Goal: Task Accomplishment & Management: Use online tool/utility

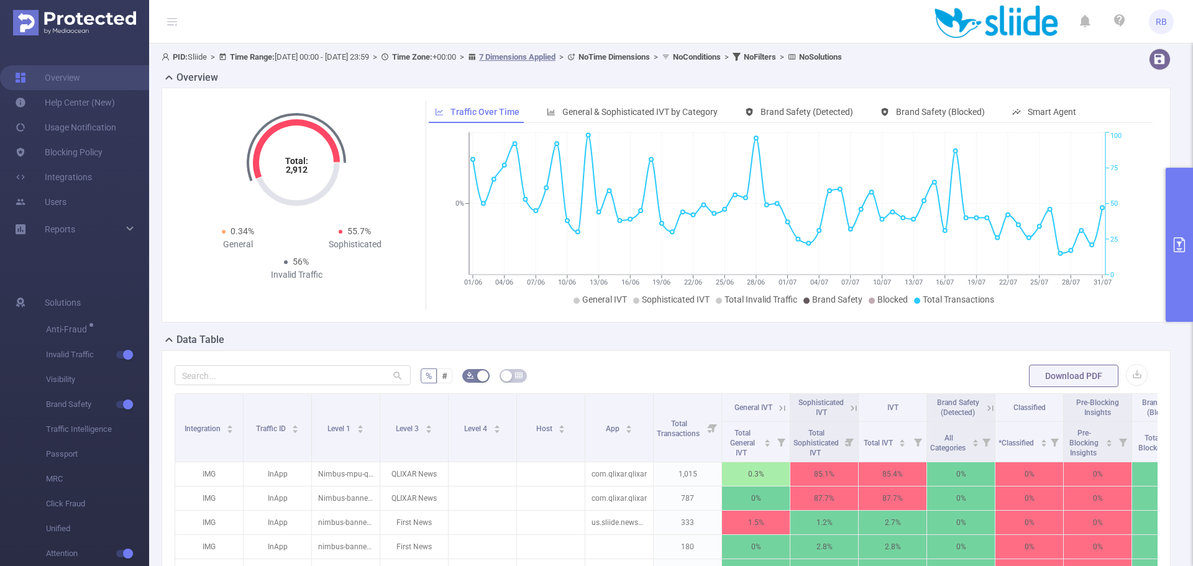
click at [1181, 240] on icon "primary" at bounding box center [1178, 244] width 15 height 15
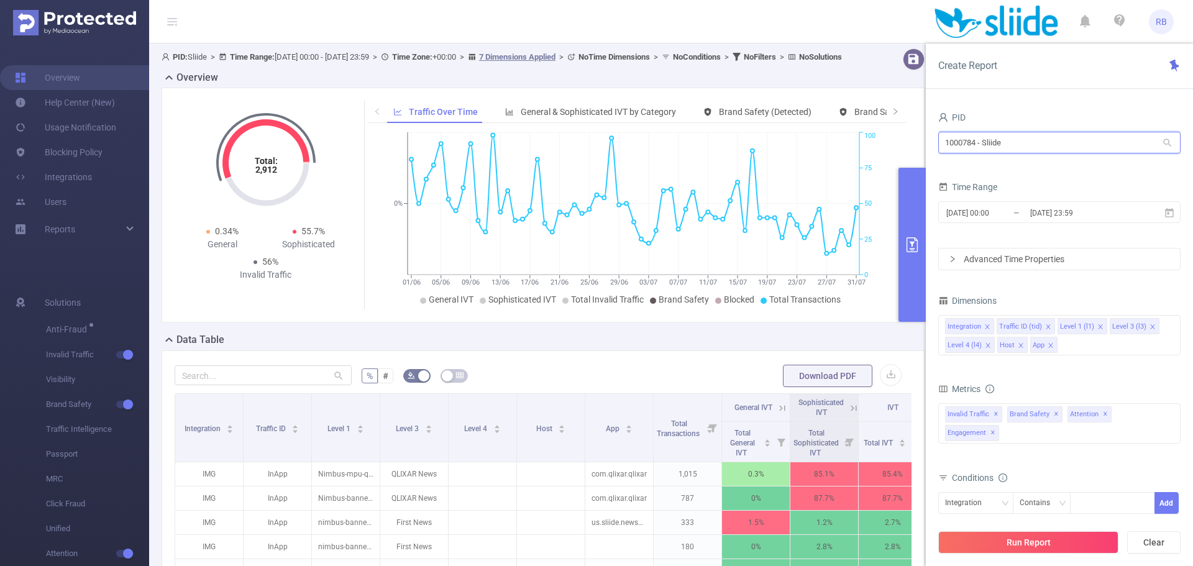
click at [1002, 138] on input "1000784 - Sliide" at bounding box center [1059, 143] width 242 height 22
type input "ן"
type input "i"
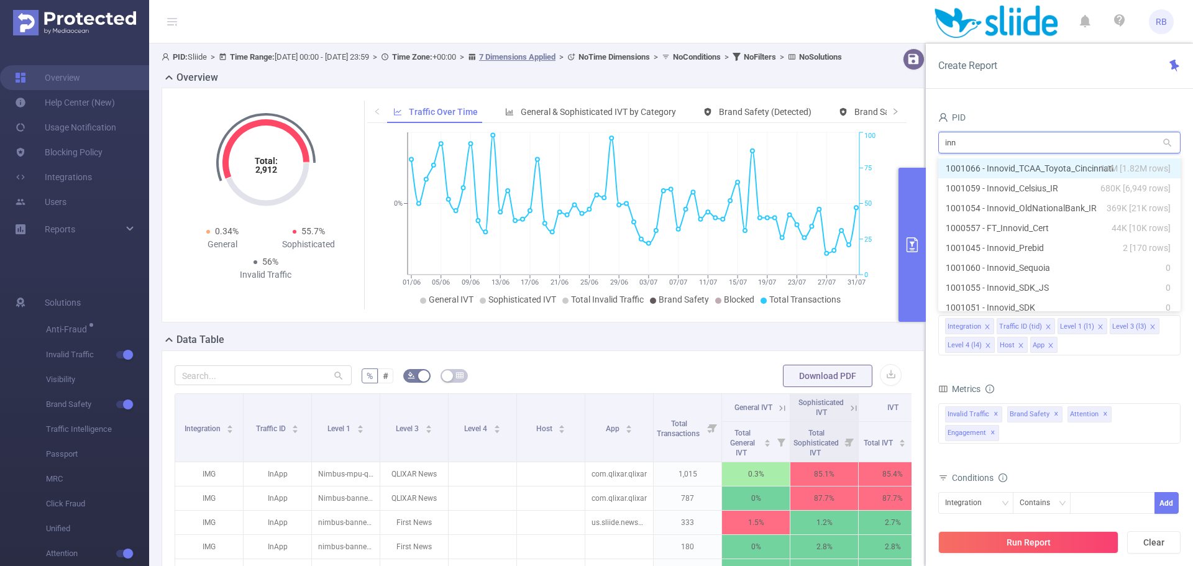
type input "inno"
click at [1010, 173] on li "1001066 - Innovid_TCAA_Toyota_Cincinnati 14M [1.82M rows]" at bounding box center [1059, 168] width 242 height 20
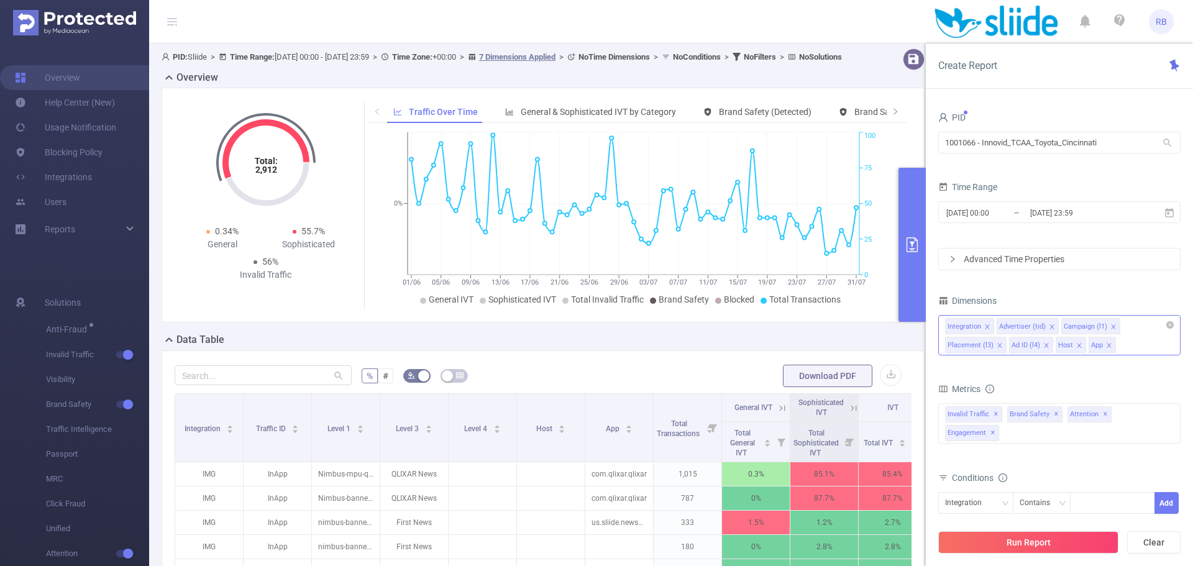
click at [1127, 342] on div "Integration Advertiser (tid) Campaign (l1) Placement (l3) Ad ID (l4) Host App" at bounding box center [1059, 335] width 242 height 40
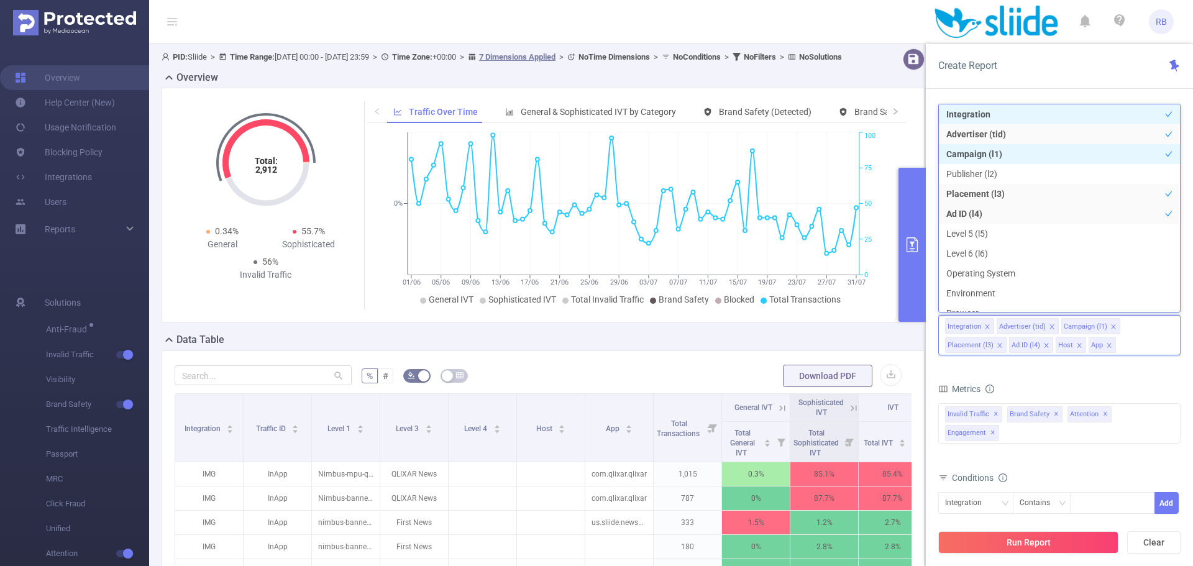
scroll to position [14, 0]
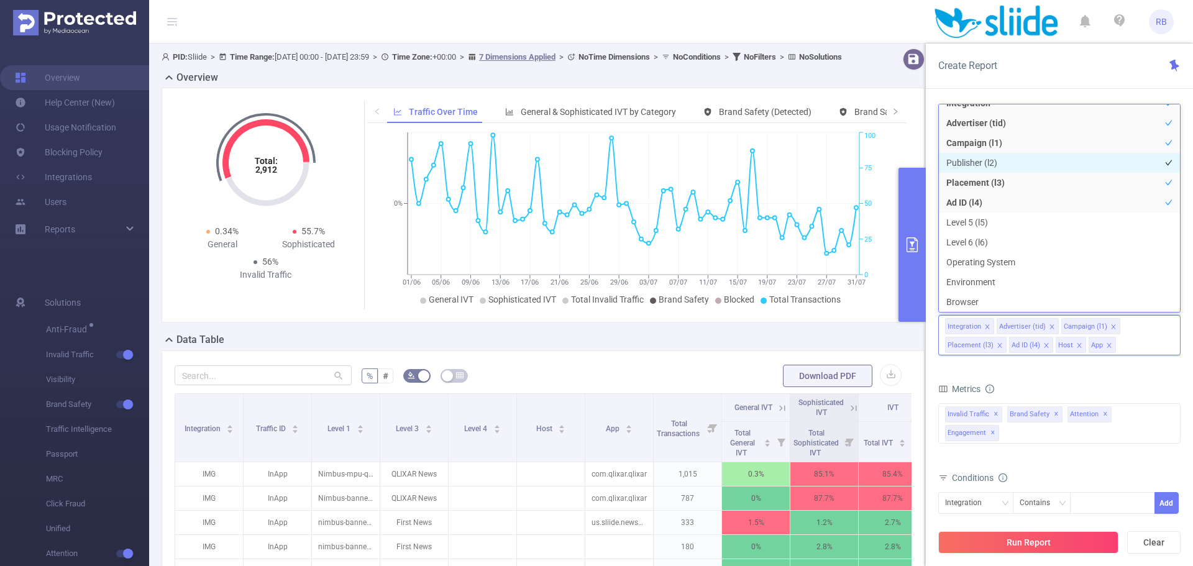
click at [995, 161] on li "Publisher (l2)" at bounding box center [1059, 163] width 241 height 20
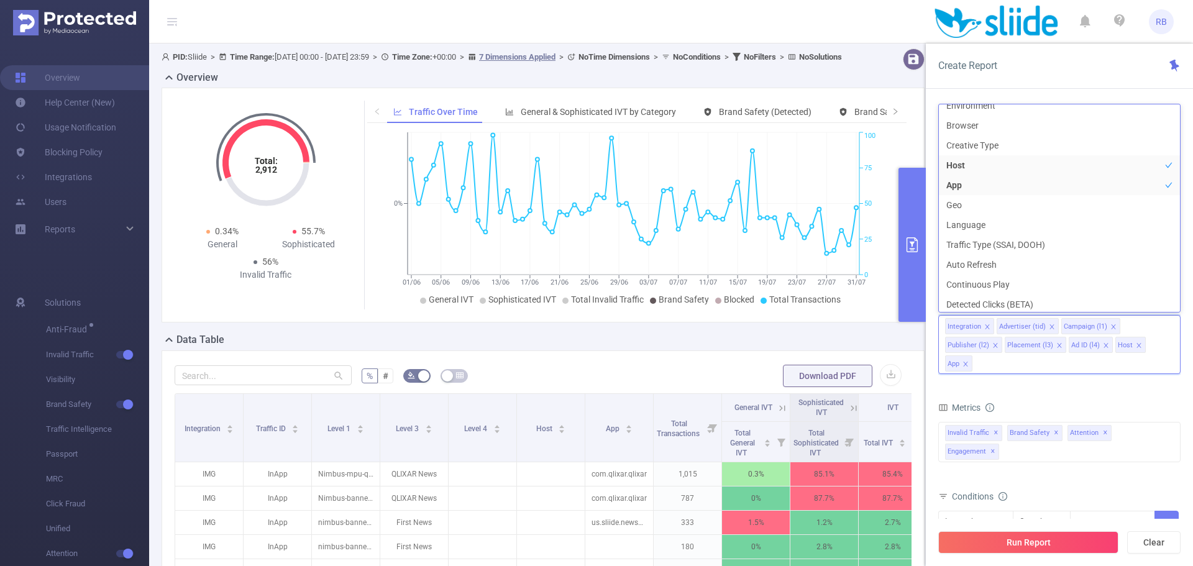
scroll to position [200, 0]
click at [994, 537] on button "Run Report" at bounding box center [1028, 542] width 180 height 22
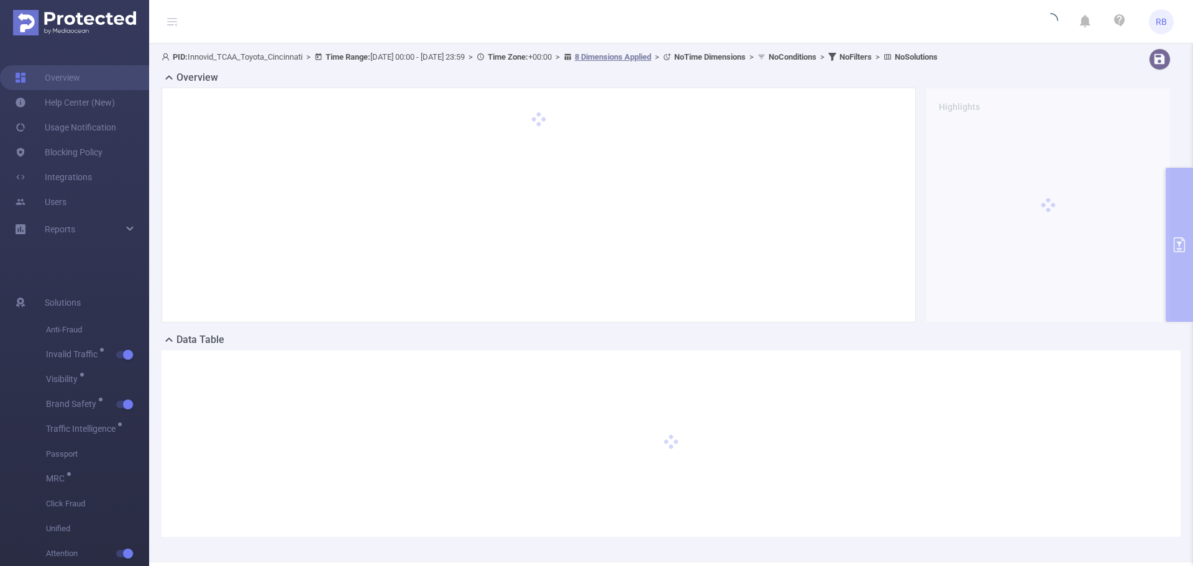
drag, startPoint x: 193, startPoint y: 363, endPoint x: 186, endPoint y: 414, distance: 51.5
click at [186, 414] on div at bounding box center [670, 443] width 1019 height 186
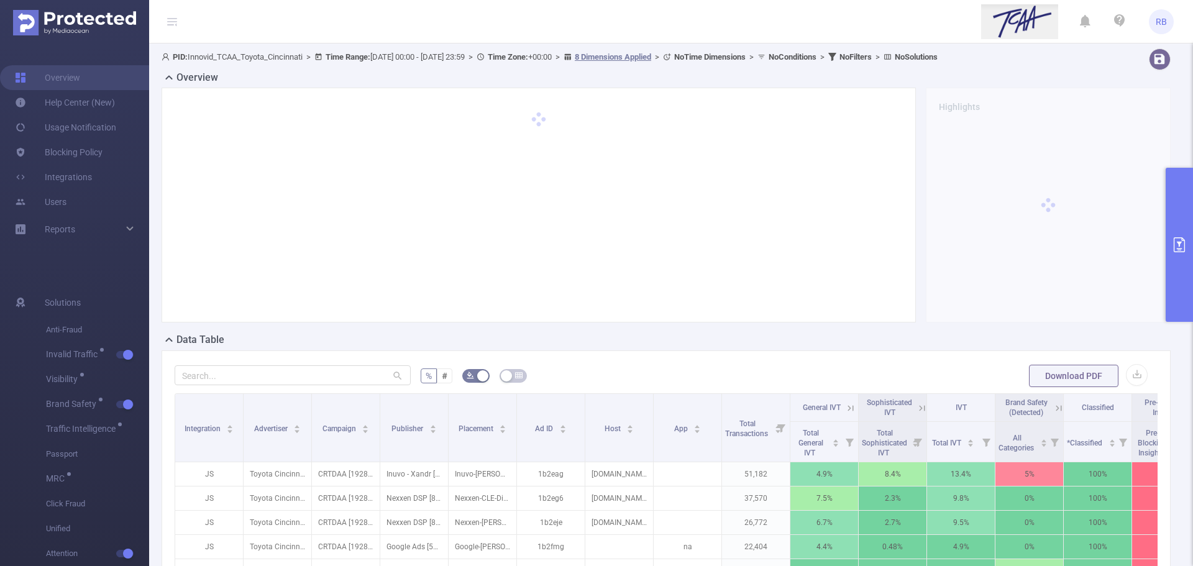
click at [1178, 237] on icon "primary" at bounding box center [1178, 244] width 11 height 15
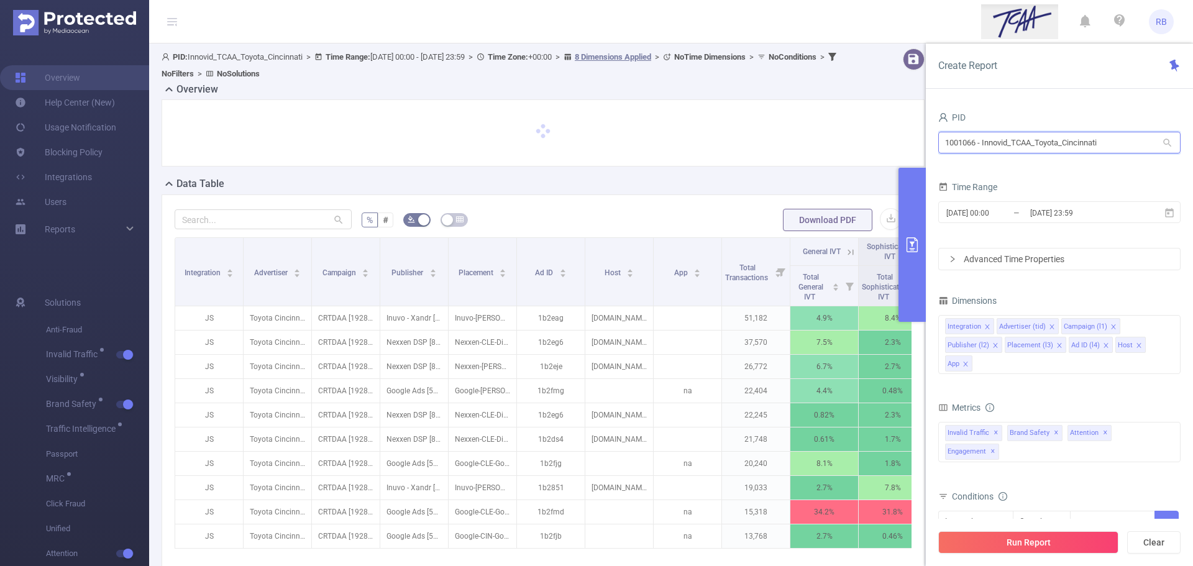
click at [1016, 144] on input "1001066 - Innovid_TCAA_Toyota_Cincinnati" at bounding box center [1059, 143] width 242 height 22
click at [1034, 216] on input "2025-07-31 23:59" at bounding box center [1079, 212] width 101 height 17
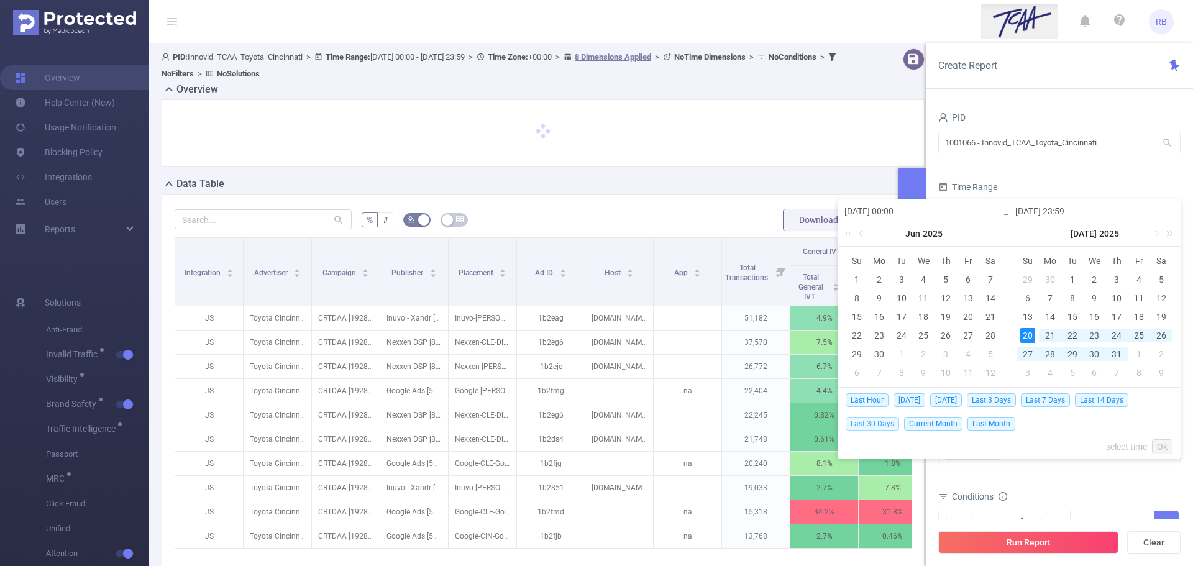
click at [883, 425] on span "Last 30 Days" at bounding box center [871, 424] width 53 height 14
type input "2025-07-20 00:00"
type input "[DATE] 23:59"
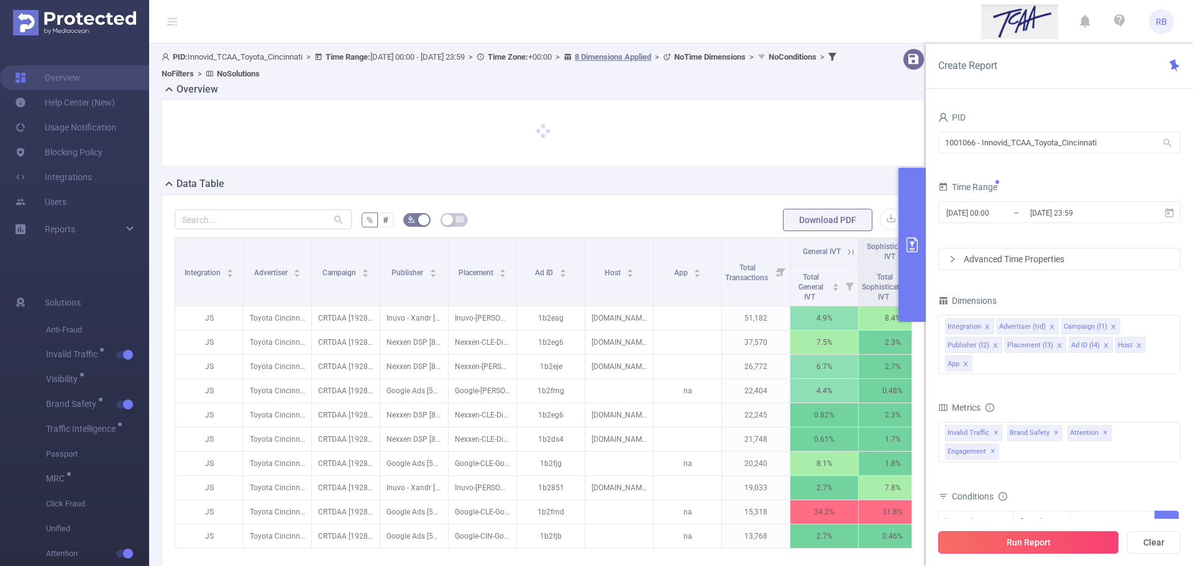
click at [1020, 545] on button "Run Report" at bounding box center [1028, 542] width 180 height 22
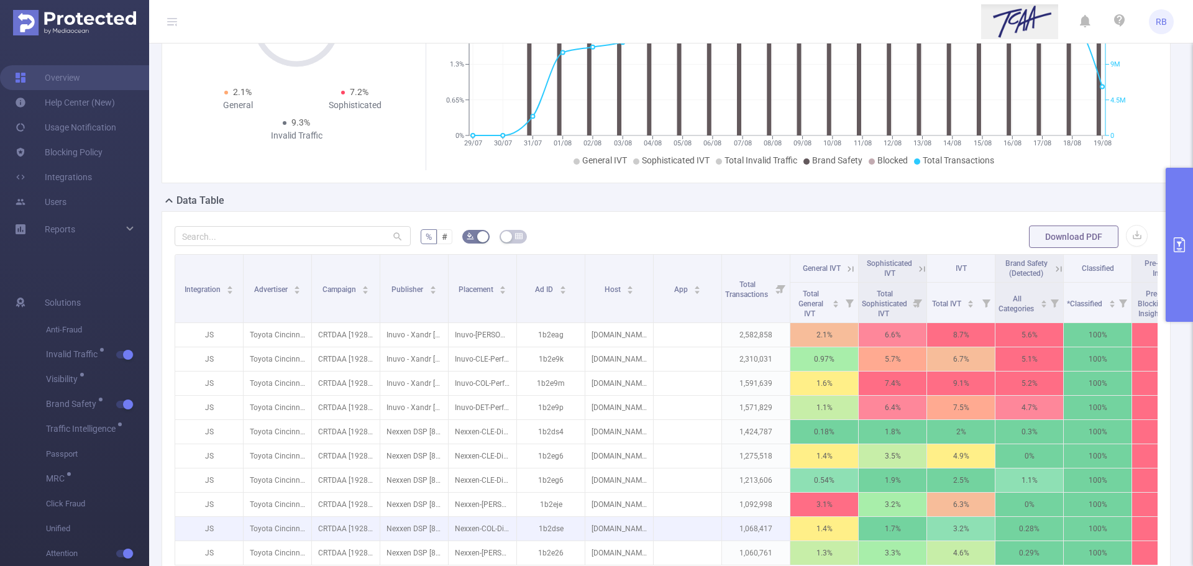
scroll to position [348, 0]
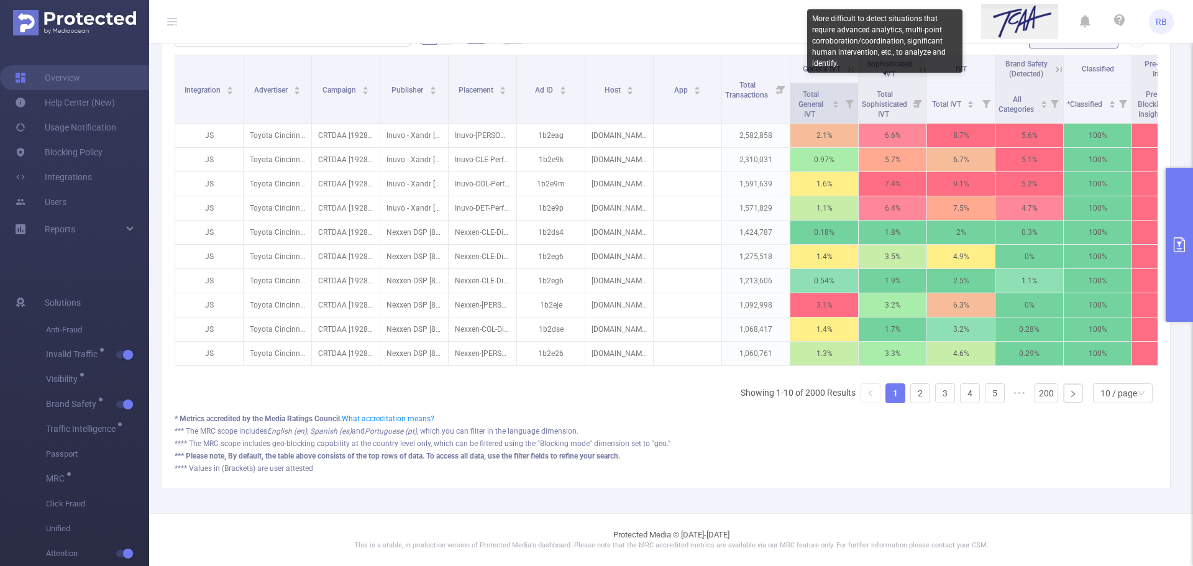
click at [852, 100] on icon at bounding box center [849, 104] width 8 height 8
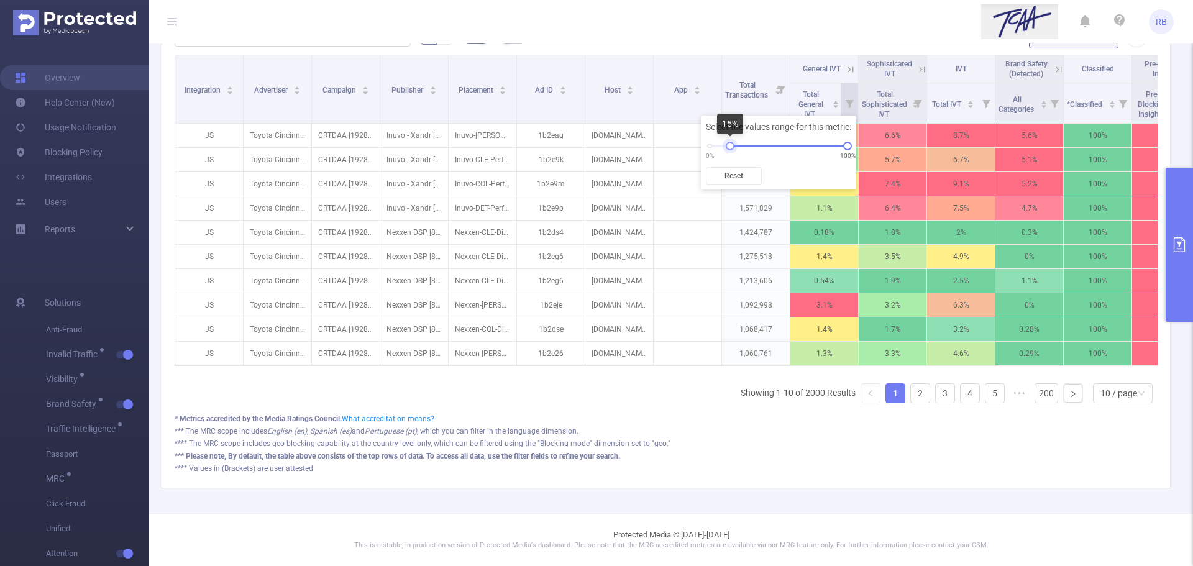
click at [730, 148] on div "0% 100%" at bounding box center [778, 145] width 138 height 7
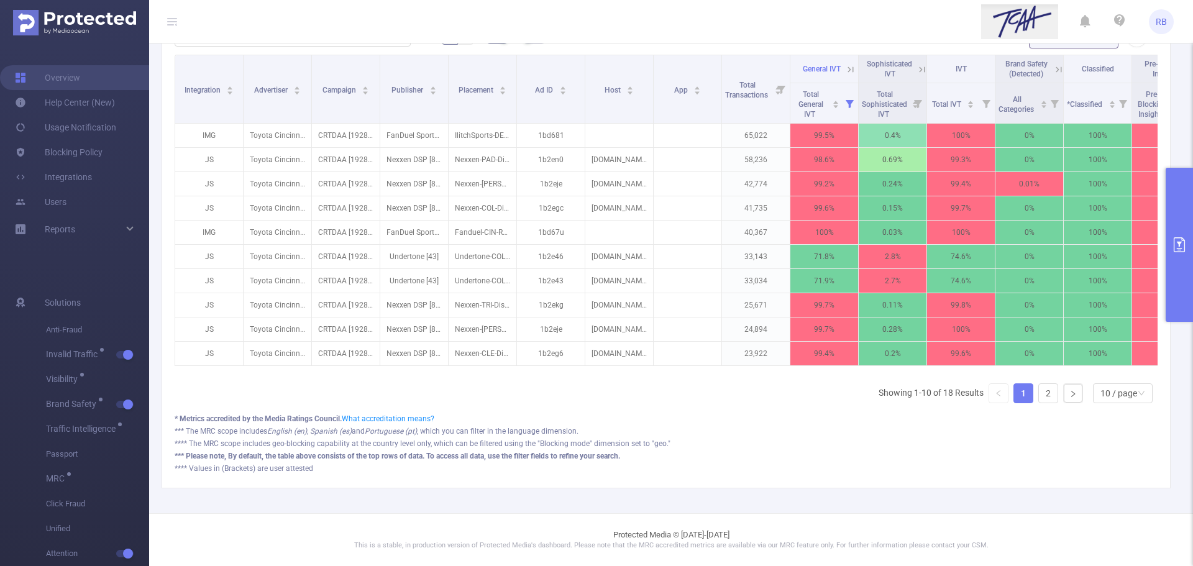
click at [850, 64] on icon at bounding box center [850, 69] width 11 height 11
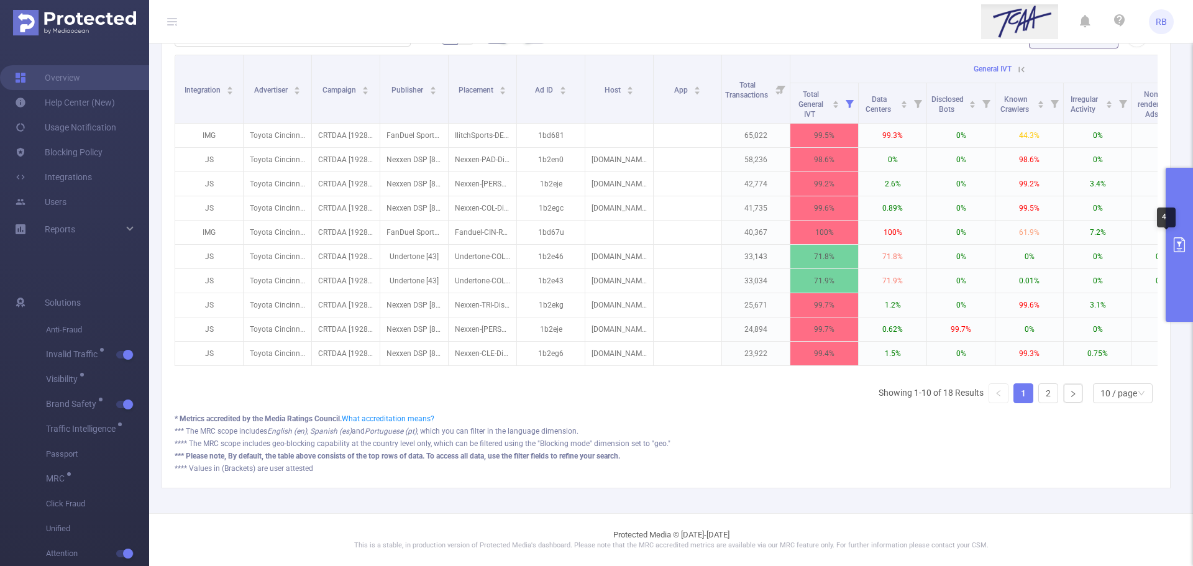
click at [1167, 247] on button "primary" at bounding box center [1178, 245] width 27 height 154
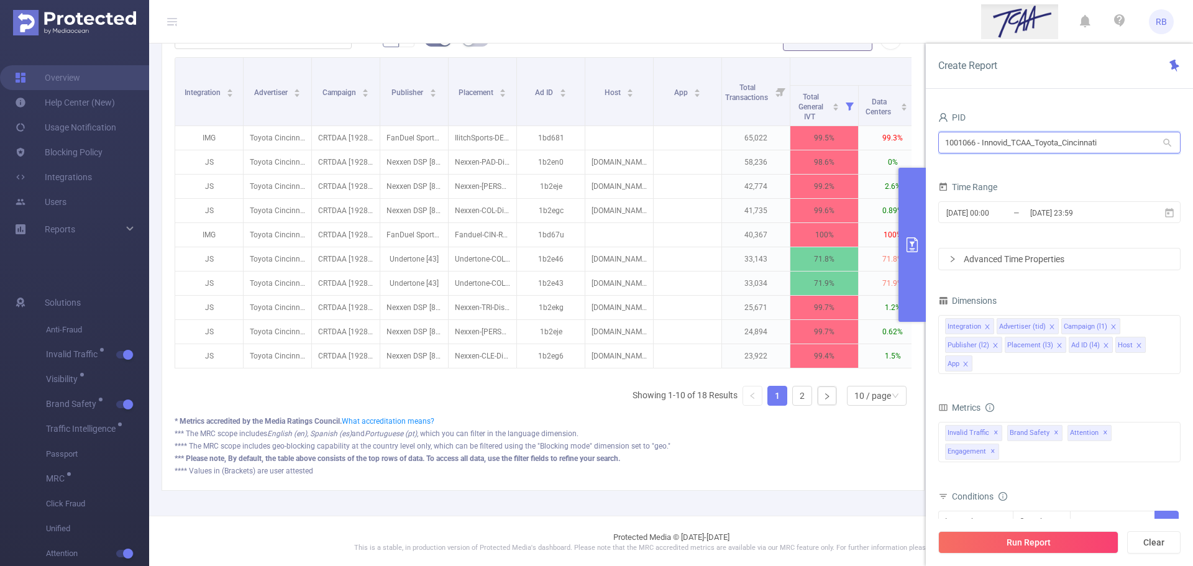
click at [988, 147] on input "1001066 - Innovid_TCAA_Toyota_Cincinnati" at bounding box center [1059, 143] width 242 height 22
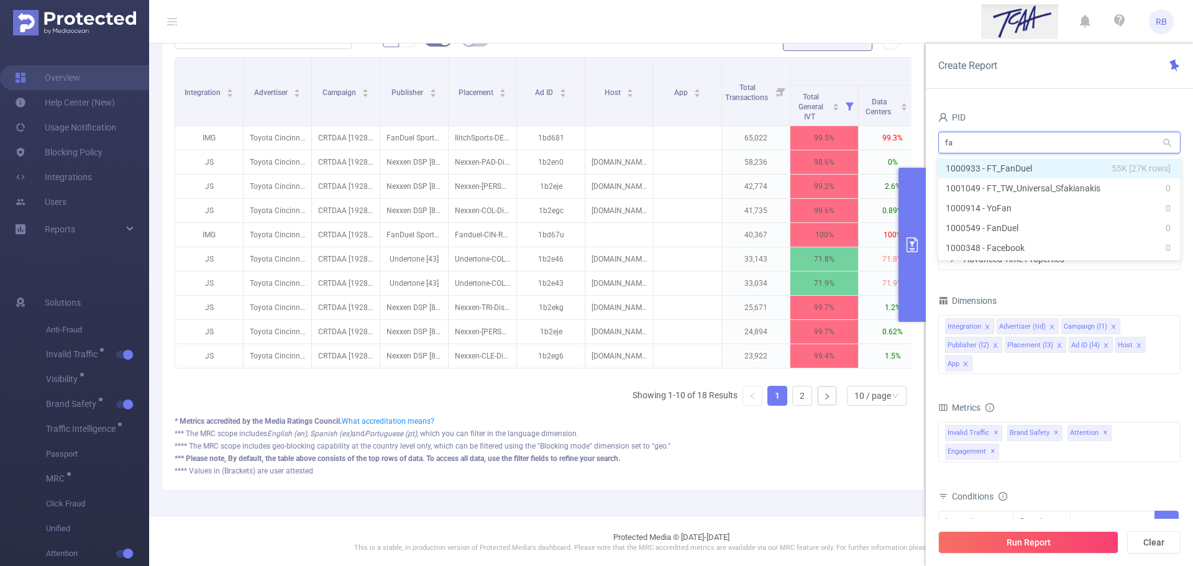
type input "fan"
click at [989, 160] on li "1000933 - FT_FanDuel 55K [27K rows]" at bounding box center [1059, 168] width 242 height 20
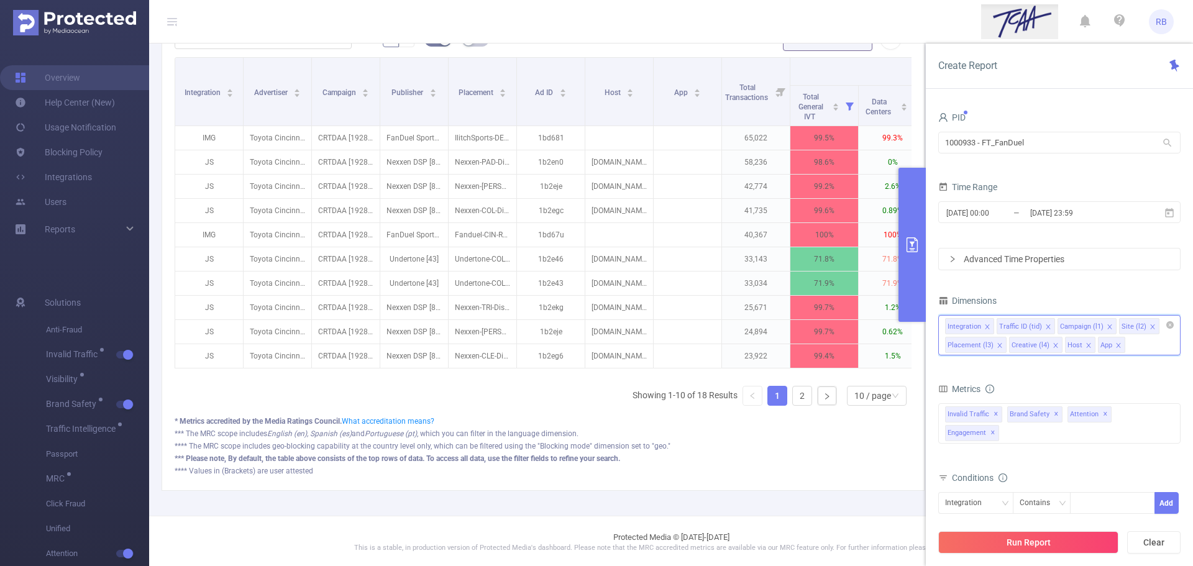
click at [1130, 342] on input at bounding box center [1130, 345] width 6 height 16
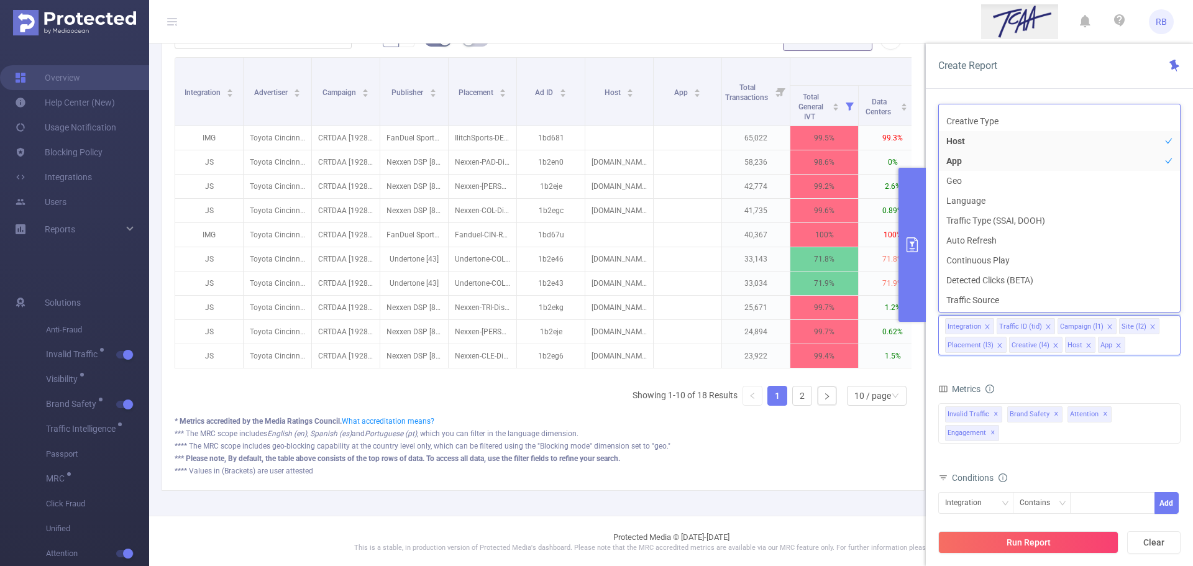
scroll to position [262, 0]
click at [1027, 153] on li "App" at bounding box center [1059, 153] width 241 height 20
click at [1025, 139] on li "Host" at bounding box center [1059, 133] width 241 height 20
click at [1007, 166] on li "Geo" at bounding box center [1059, 173] width 241 height 20
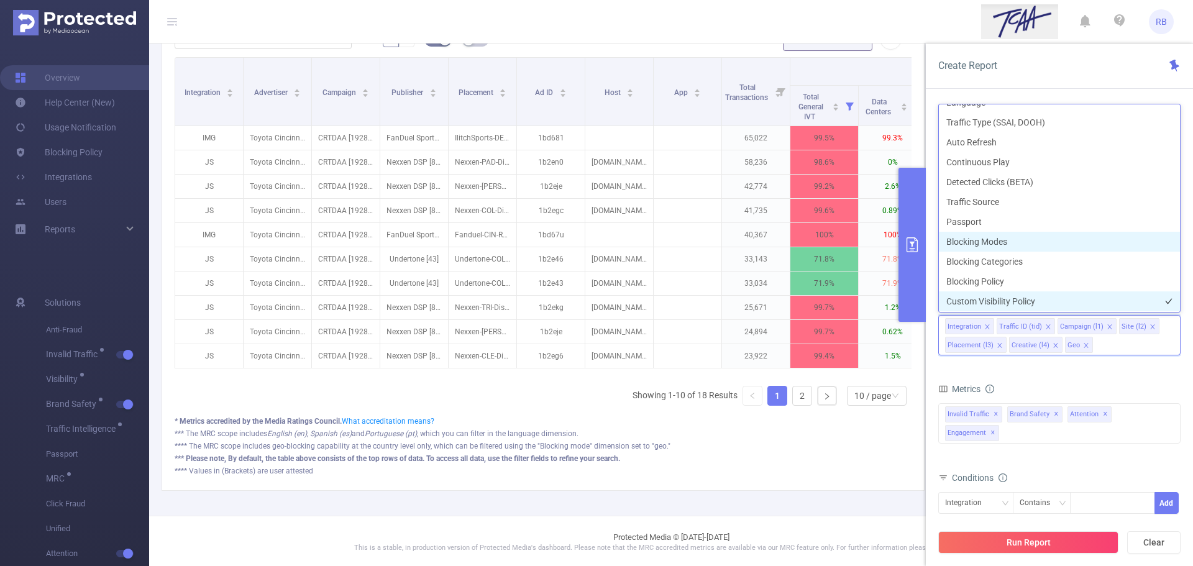
scroll to position [354, 0]
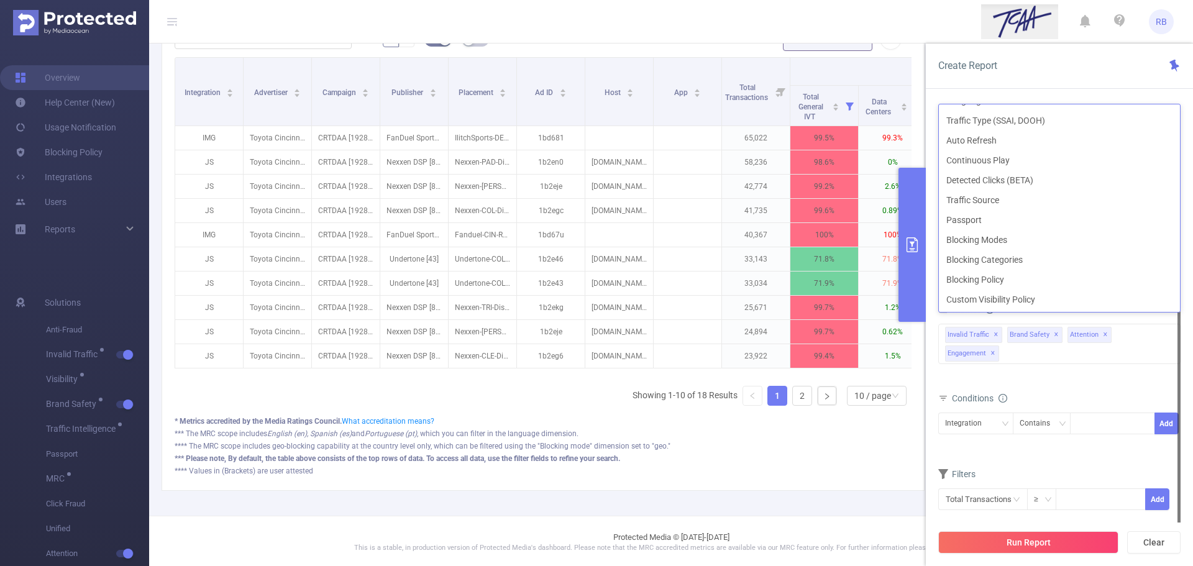
click at [1030, 359] on div "Total General IVT Data Centers Disclosed Bots Known Crawlers Irregular Activity…" at bounding box center [1059, 351] width 242 height 55
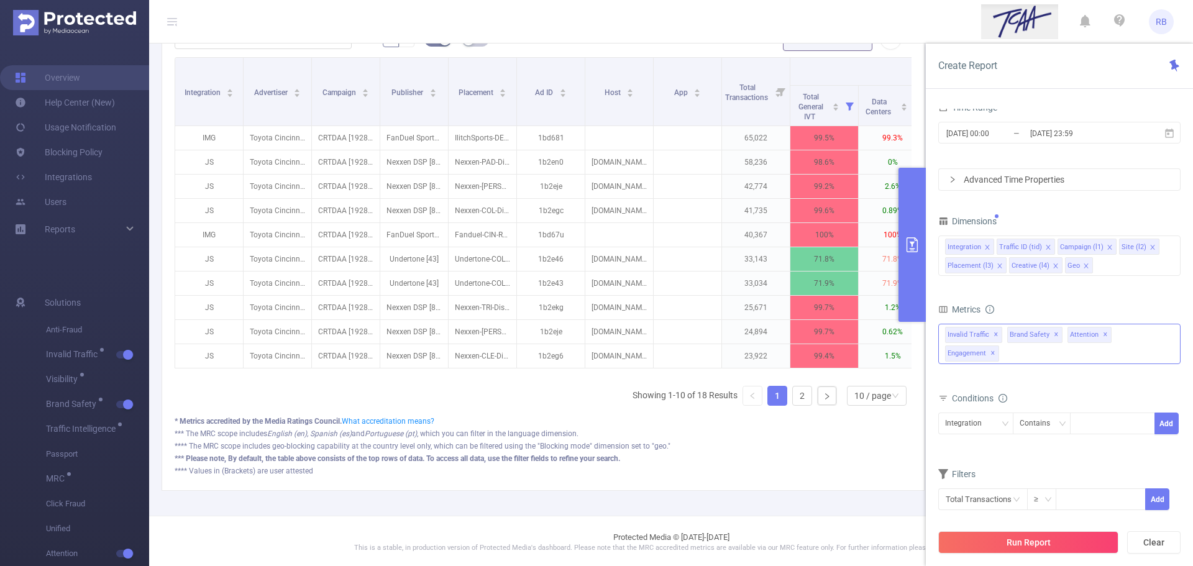
click at [1102, 334] on span "✕" at bounding box center [1104, 334] width 5 height 15
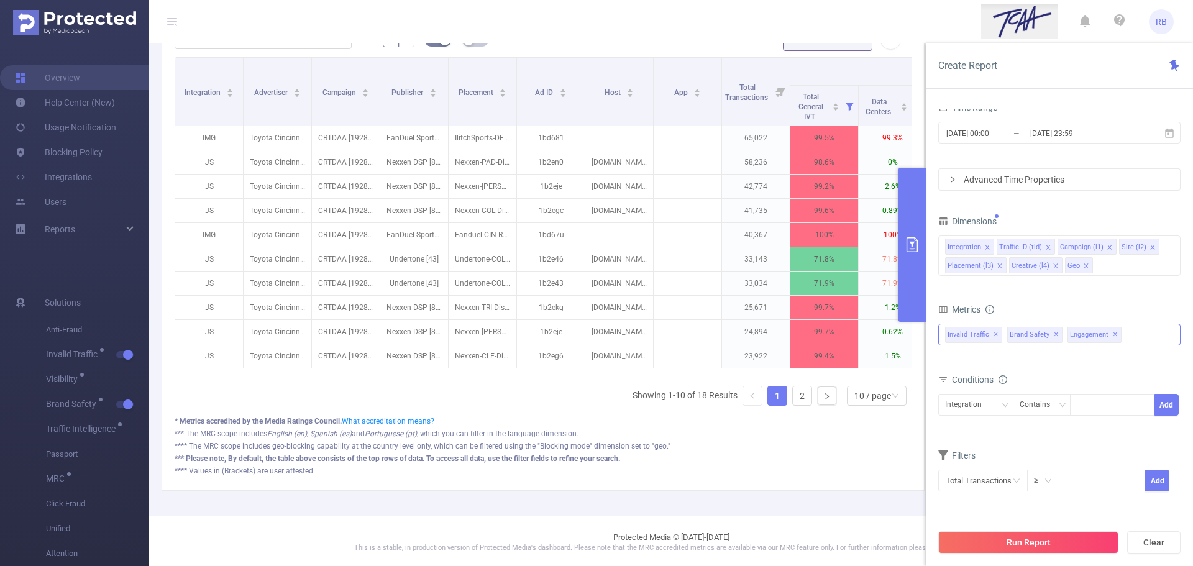
click at [1134, 330] on div "Invalid Traffic ✕ Brand Safety ✕ Engagement ✕" at bounding box center [1059, 335] width 242 height 22
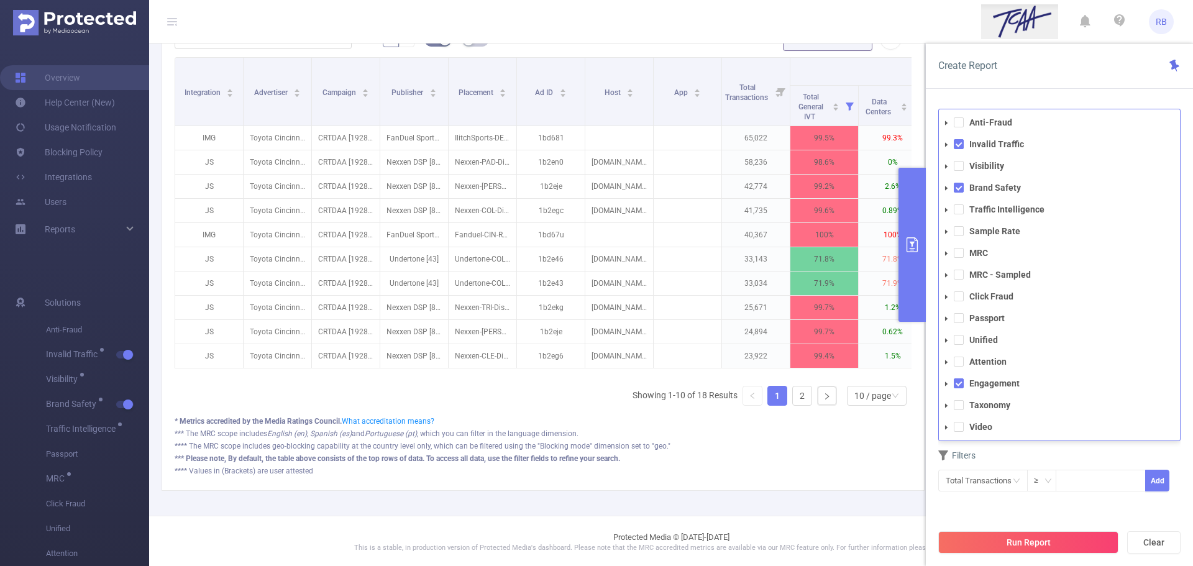
click at [963, 364] on li "Attention" at bounding box center [1059, 361] width 241 height 17
click at [955, 360] on span at bounding box center [958, 362] width 10 height 10
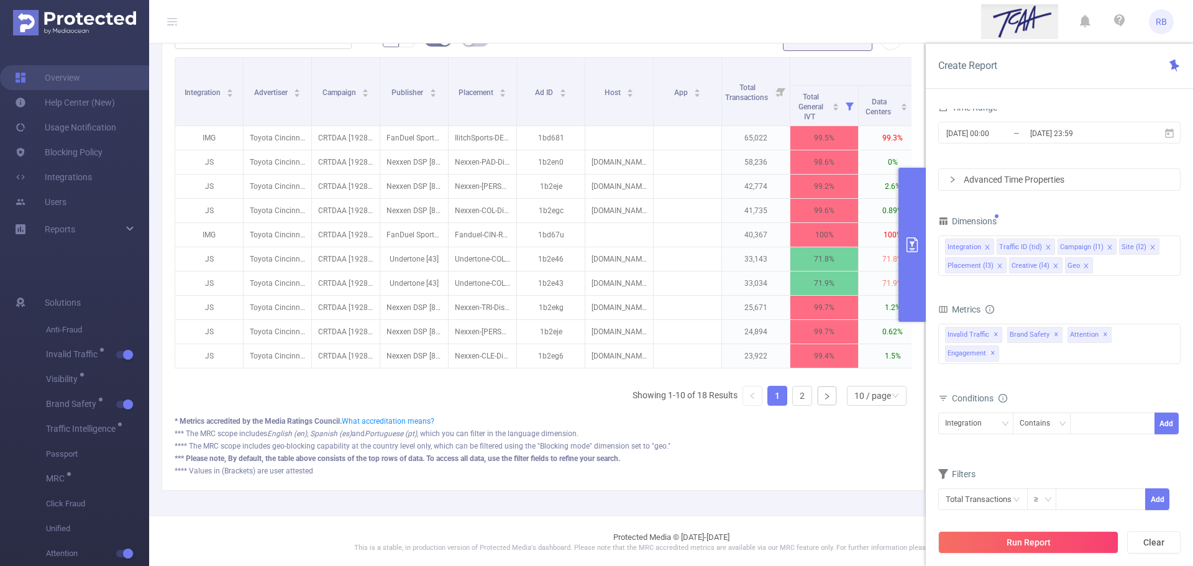
click at [1018, 516] on div "PID 1000933 - FT_FanDuel 1000933 - FT_FanDuel Time Range 2025-07-20 00:00 _ 202…" at bounding box center [1059, 285] width 242 height 512
click at [1025, 539] on button "Run Report" at bounding box center [1028, 542] width 180 height 22
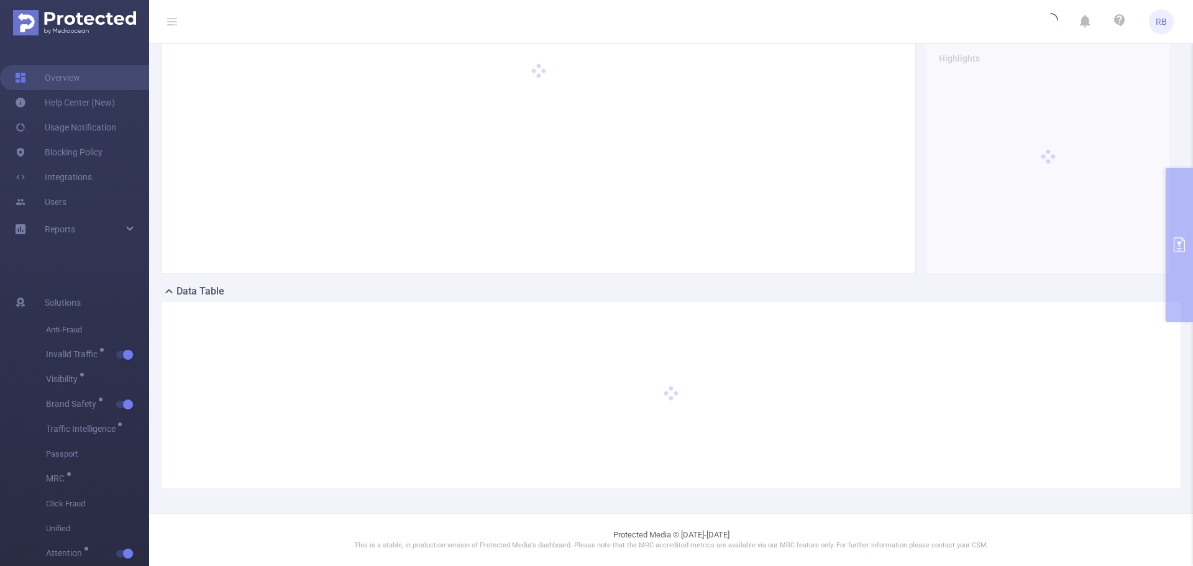
scroll to position [48, 0]
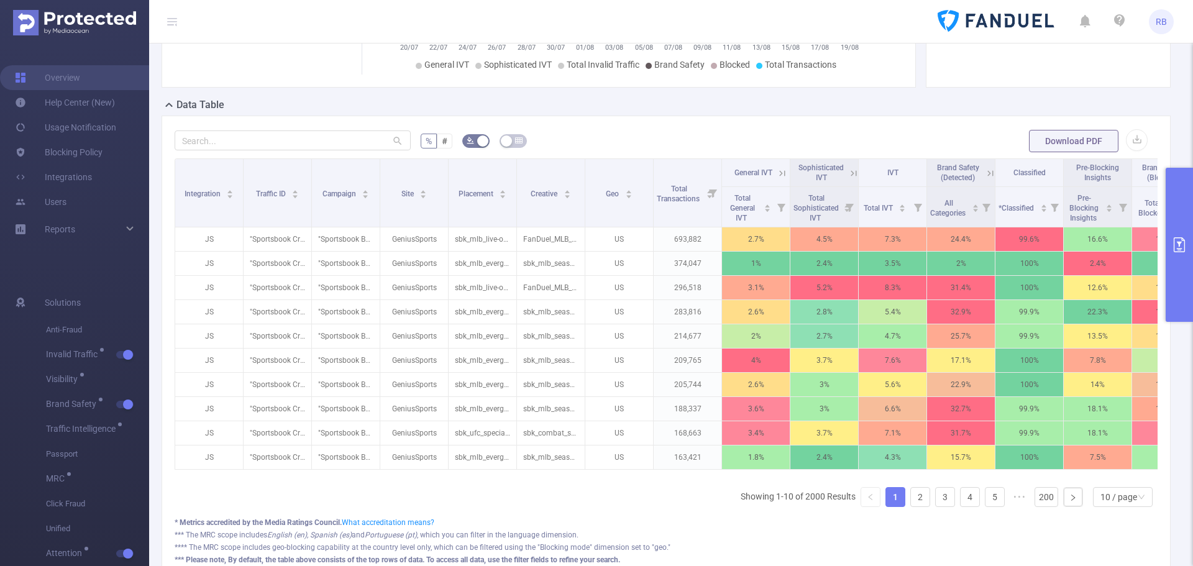
click at [1173, 233] on button "primary" at bounding box center [1178, 245] width 27 height 154
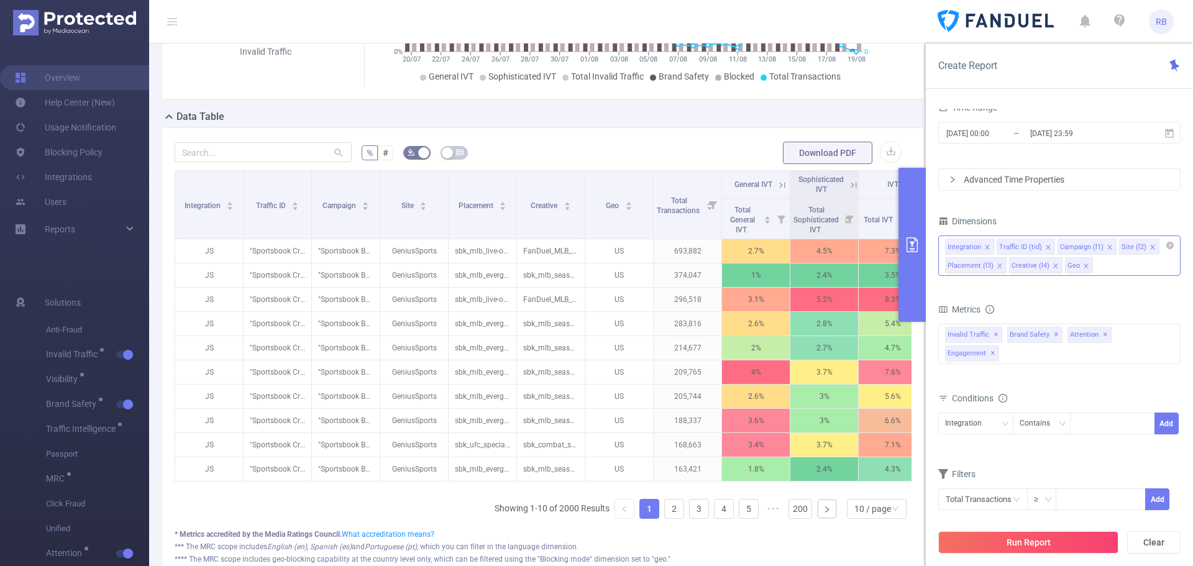
click at [1104, 262] on div "Integration Traffic ID (tid) Campaign (l1) Site (l2) Placement (l3) Creative (l…" at bounding box center [1059, 255] width 242 height 40
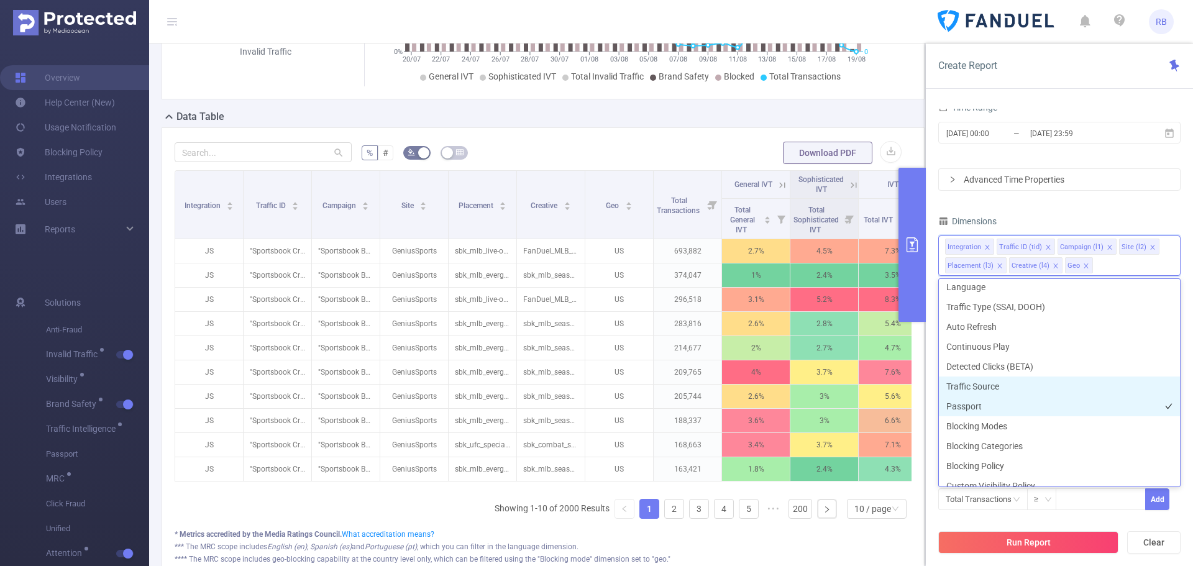
scroll to position [354, 0]
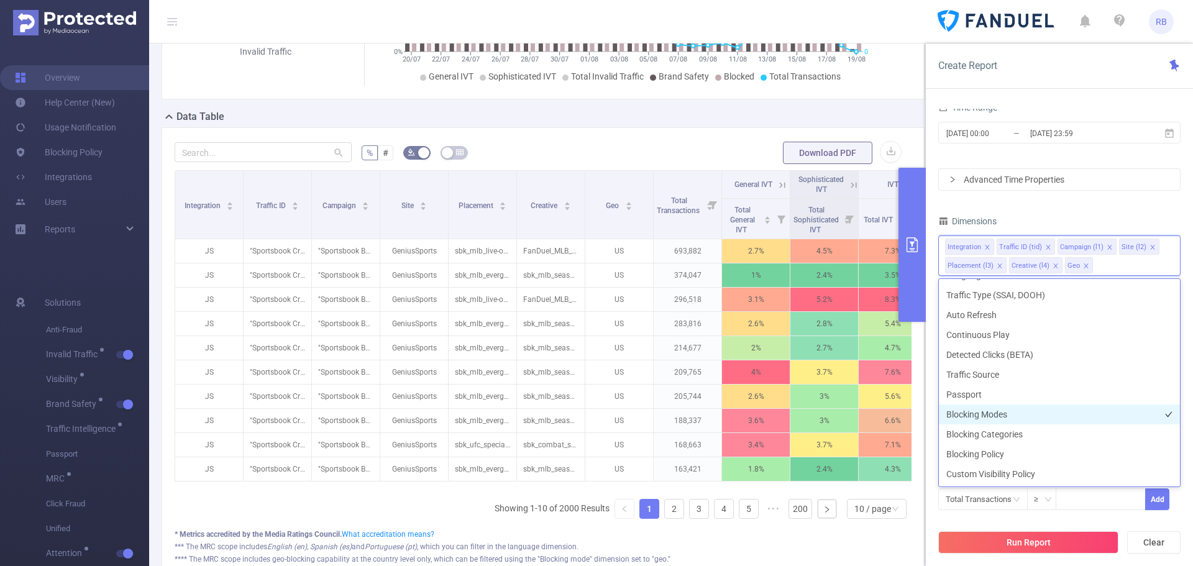
click at [980, 410] on li "Blocking Modes" at bounding box center [1059, 414] width 241 height 20
click at [983, 435] on li "Blocking Categories" at bounding box center [1059, 434] width 241 height 20
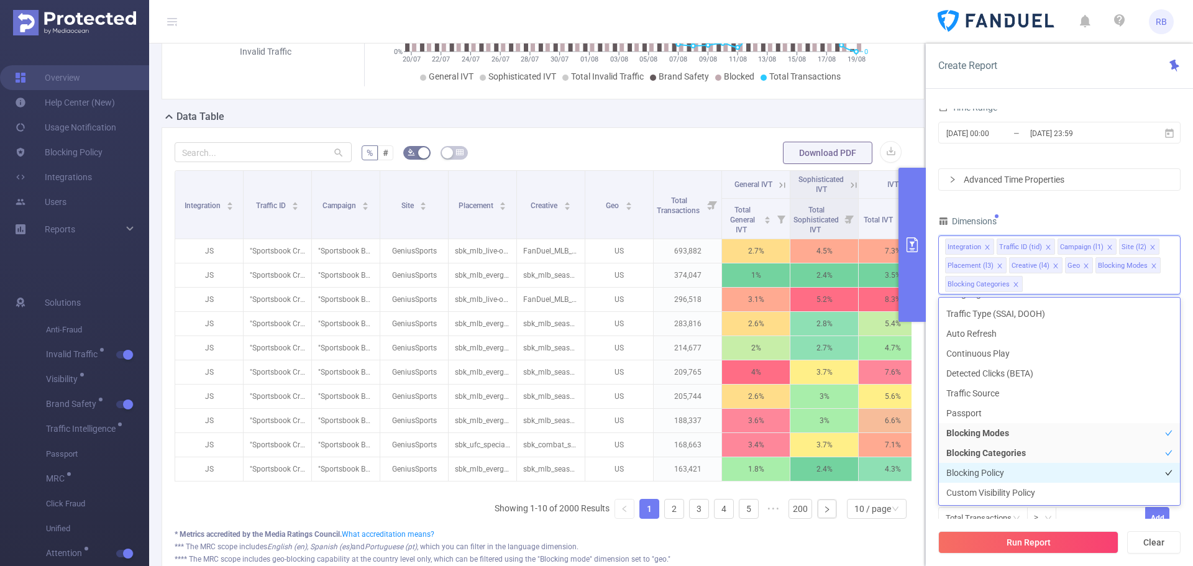
click at [980, 473] on li "Blocking Policy" at bounding box center [1059, 473] width 241 height 20
click at [1011, 548] on button "Run Report" at bounding box center [1028, 542] width 180 height 22
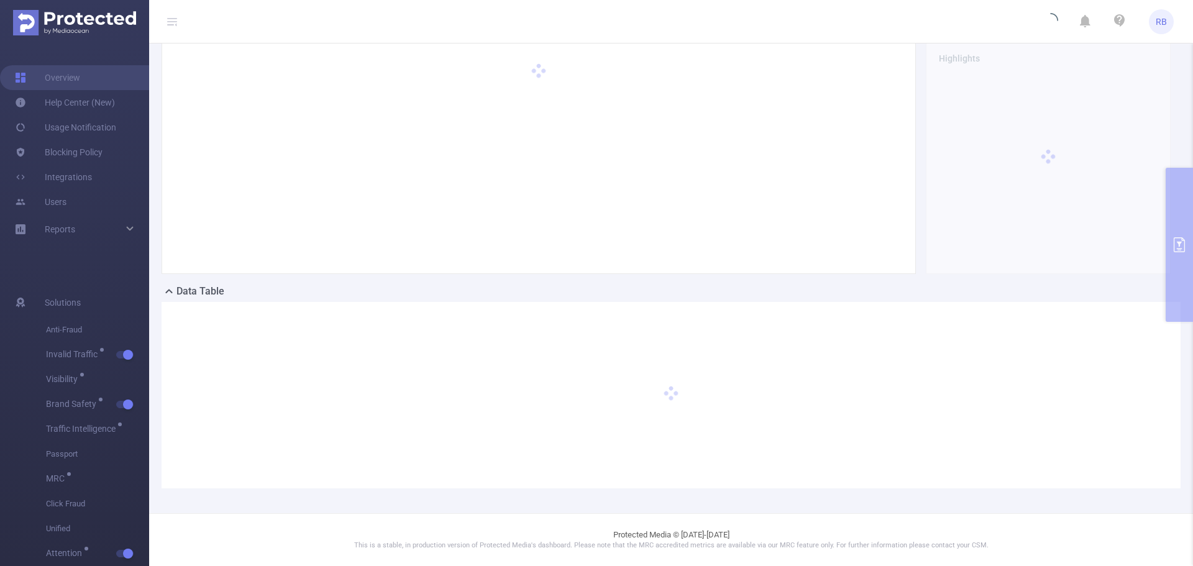
scroll to position [48, 0]
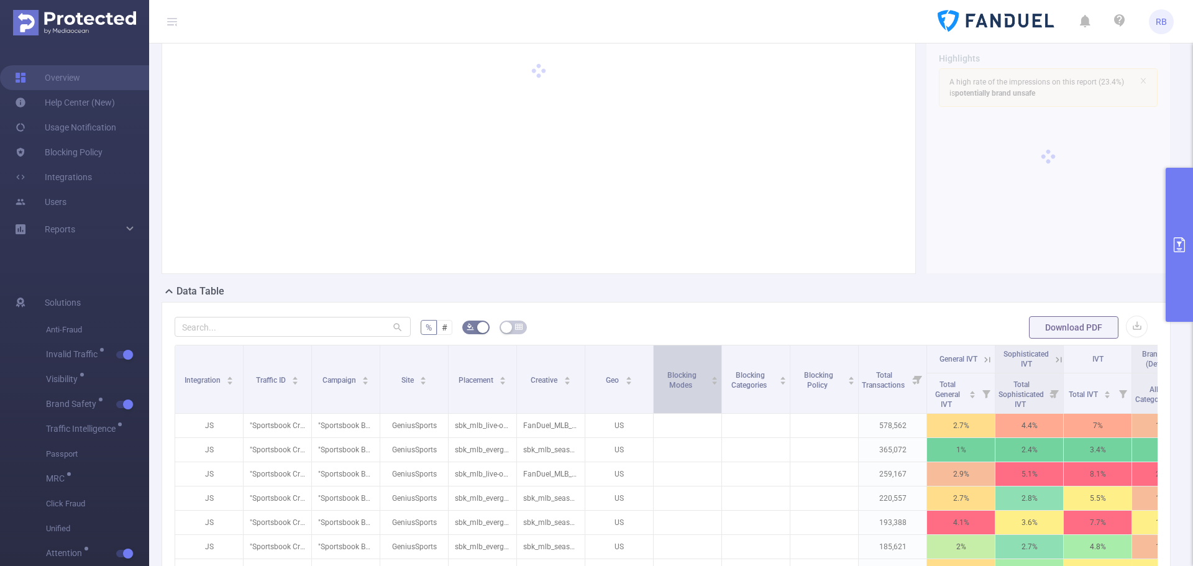
click at [687, 368] on div "Blocking Modes" at bounding box center [687, 379] width 61 height 22
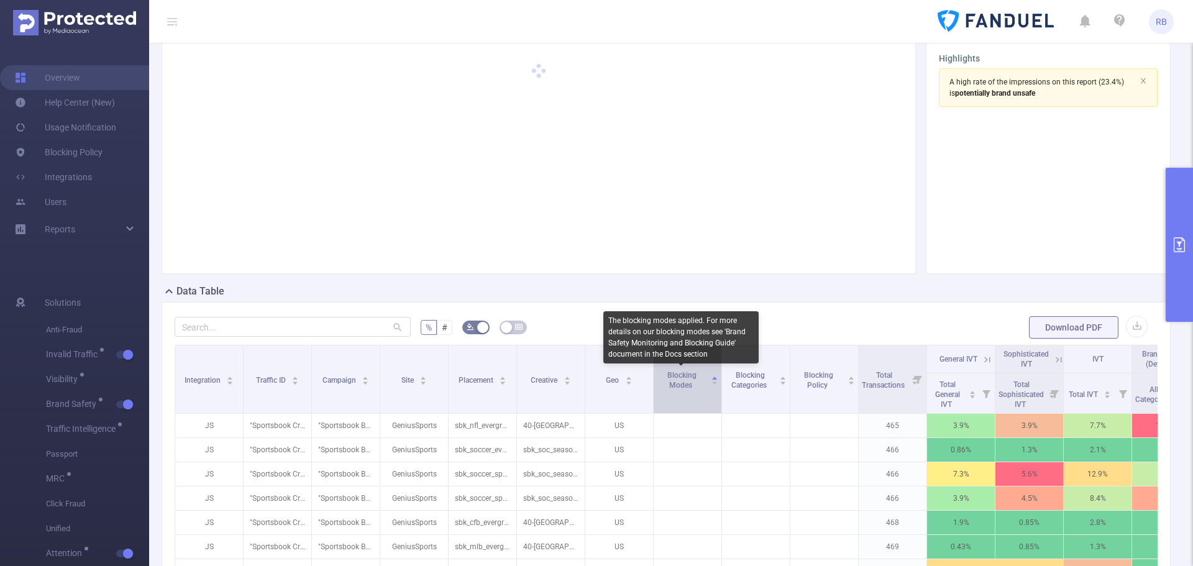
click at [675, 378] on span "Blocking Modes" at bounding box center [681, 380] width 29 height 19
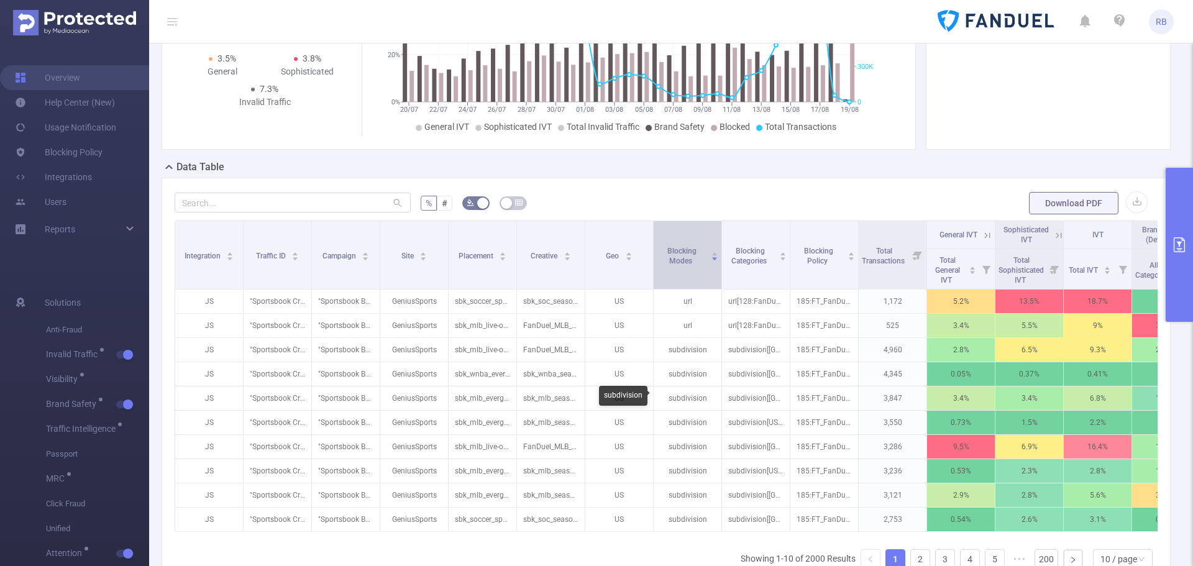
scroll to position [235, 0]
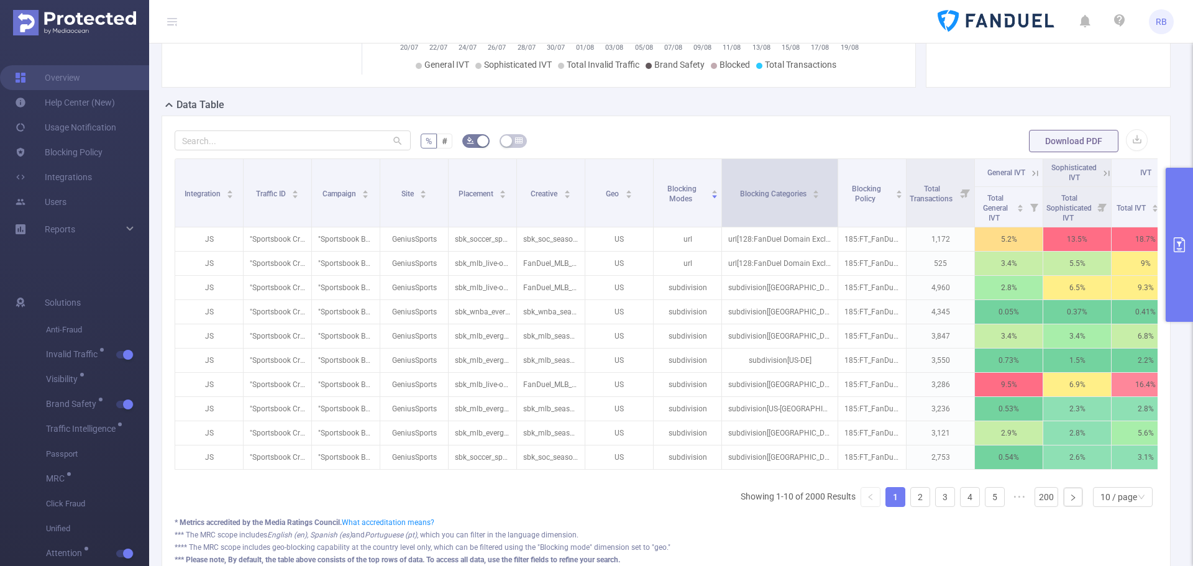
drag, startPoint x: 788, startPoint y: 198, endPoint x: 835, endPoint y: 196, distance: 47.8
click at [835, 196] on span at bounding box center [837, 193] width 6 height 68
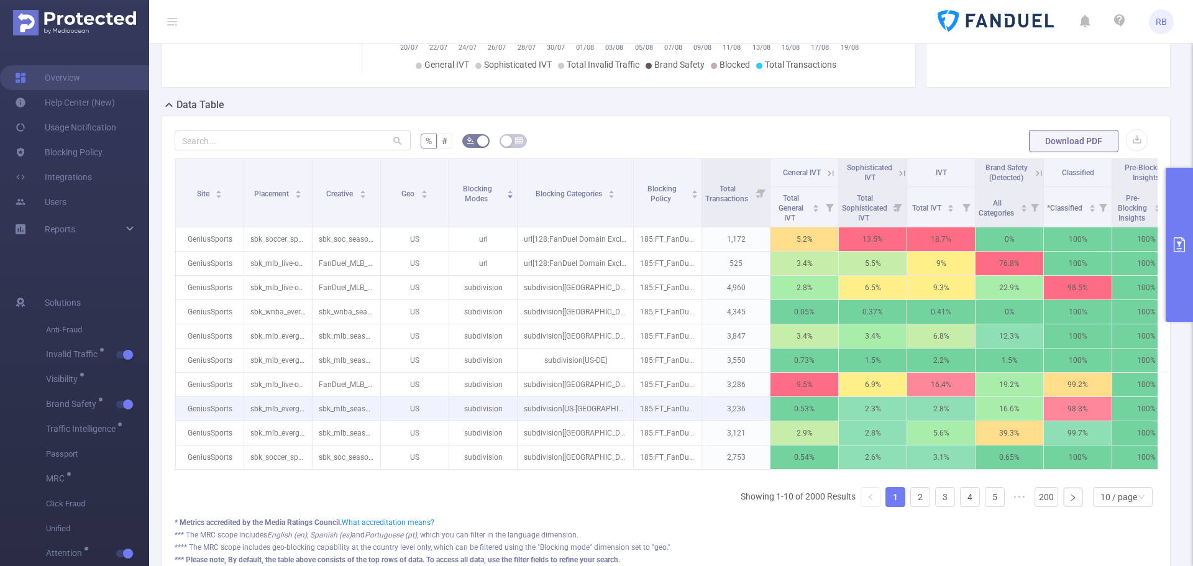
scroll to position [297, 0]
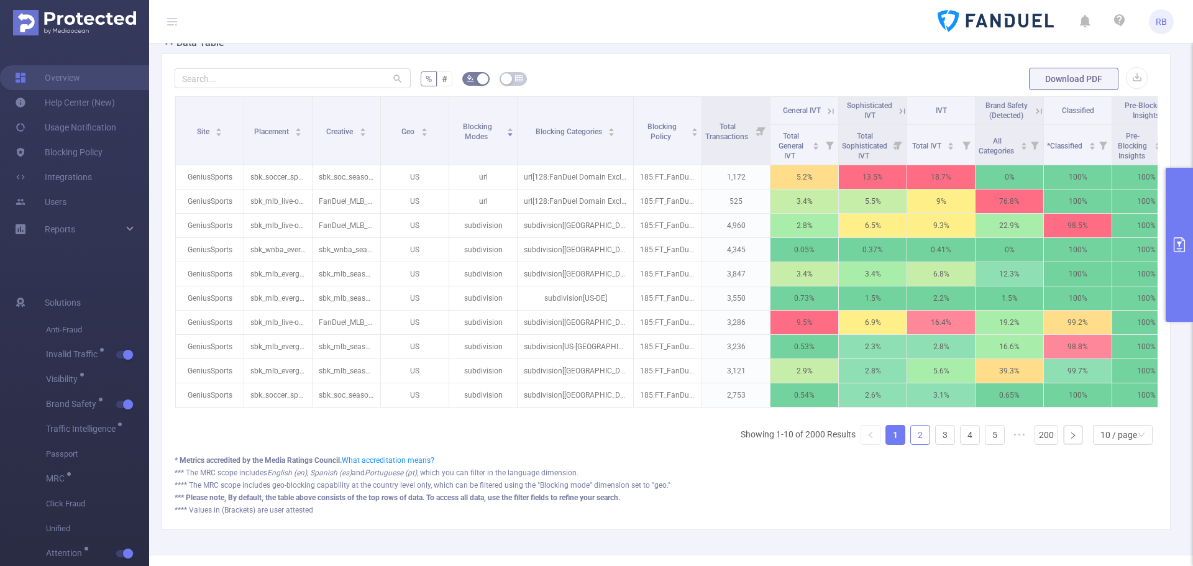
click at [912, 444] on link "2" at bounding box center [920, 434] width 19 height 19
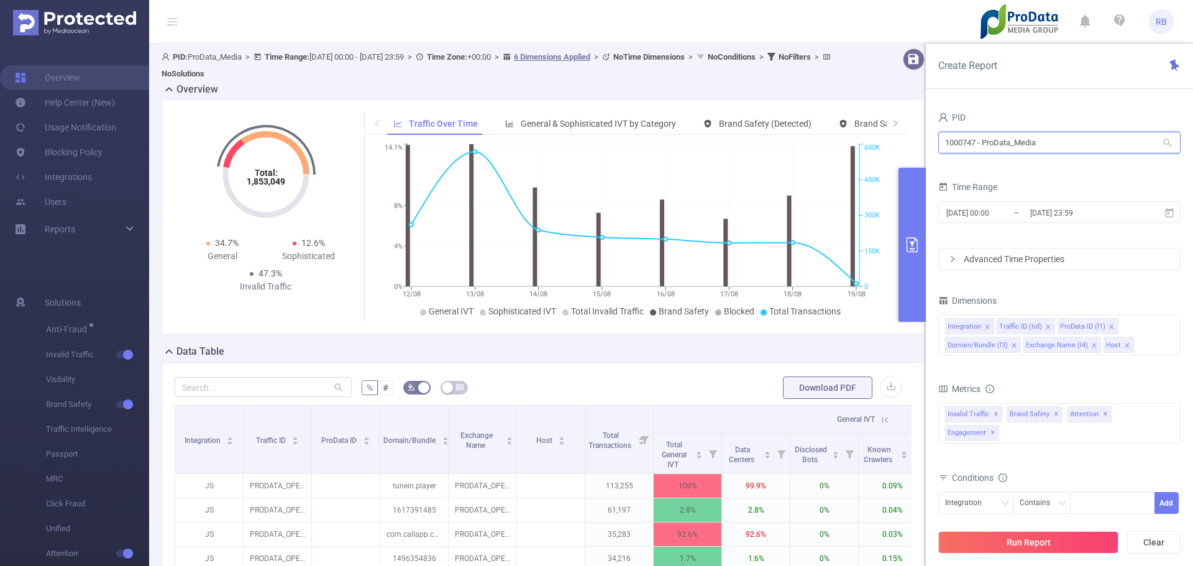
click at [1005, 141] on input "1000747 - ProData_Media" at bounding box center [1059, 143] width 242 height 22
type input "bay"
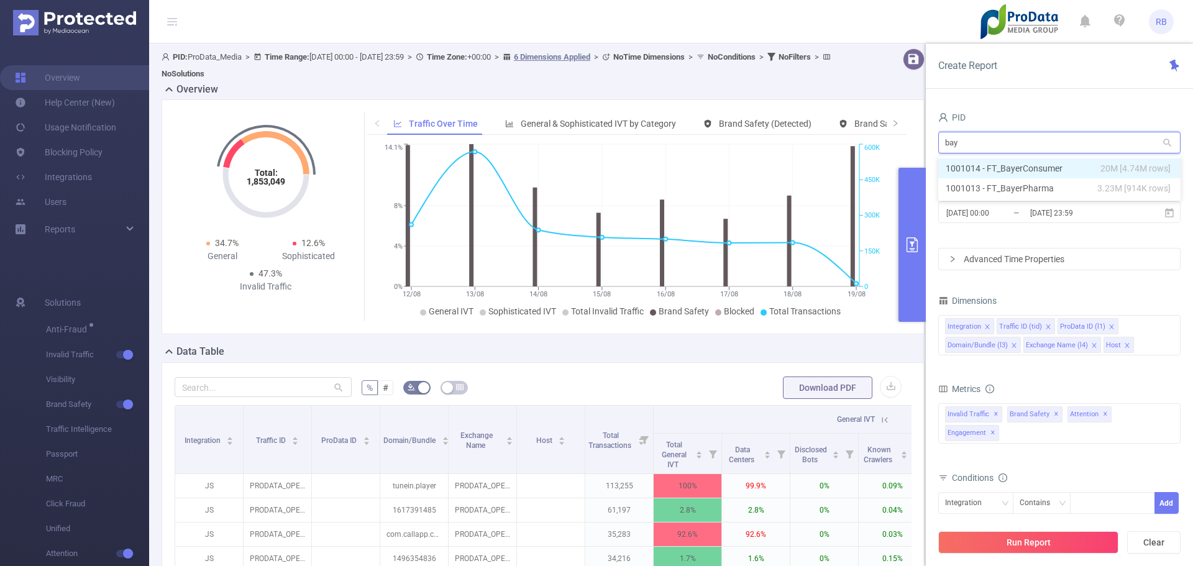
click at [1050, 167] on li "1001014 - FT_BayerConsumer 20M [4.74M rows]" at bounding box center [1059, 168] width 242 height 20
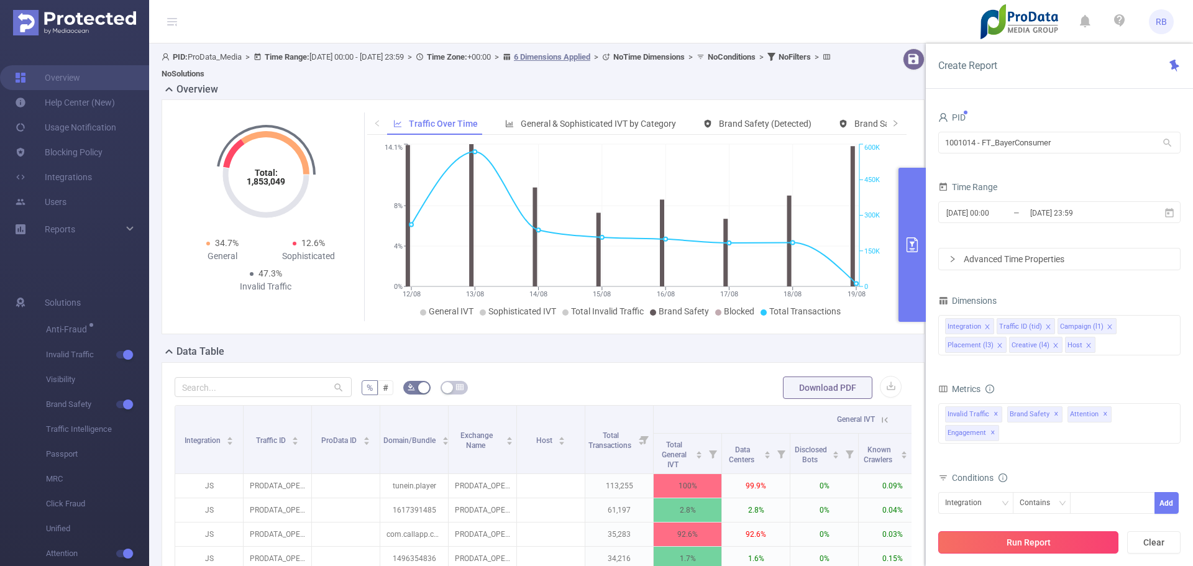
click at [1034, 545] on button "Run Report" at bounding box center [1028, 542] width 180 height 22
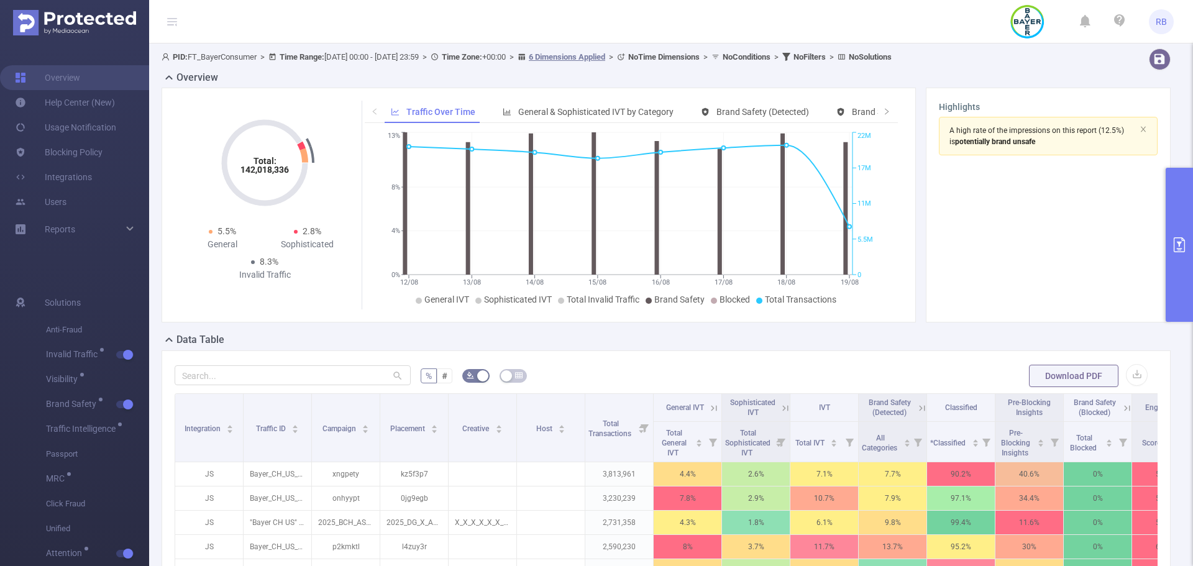
click at [1175, 237] on icon "primary" at bounding box center [1178, 244] width 11 height 15
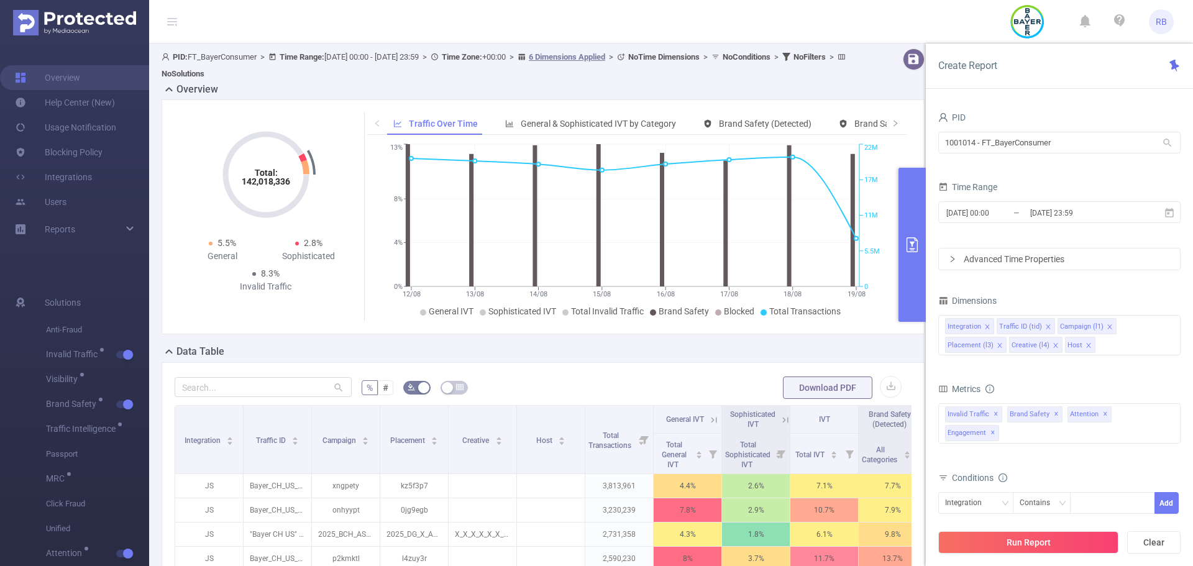
click at [514, 326] on div "Total: 142,018,336 Total: 142,018,336 5.5% General 2.8% Sophisticated 8.3% Inva…" at bounding box center [542, 216] width 763 height 235
click at [897, 298] on div "Traffic Over Time General & Sophisticated IVT by Category Brand Safety (Detecte…" at bounding box center [635, 216] width 553 height 209
click at [907, 293] on button "primary" at bounding box center [911, 245] width 27 height 154
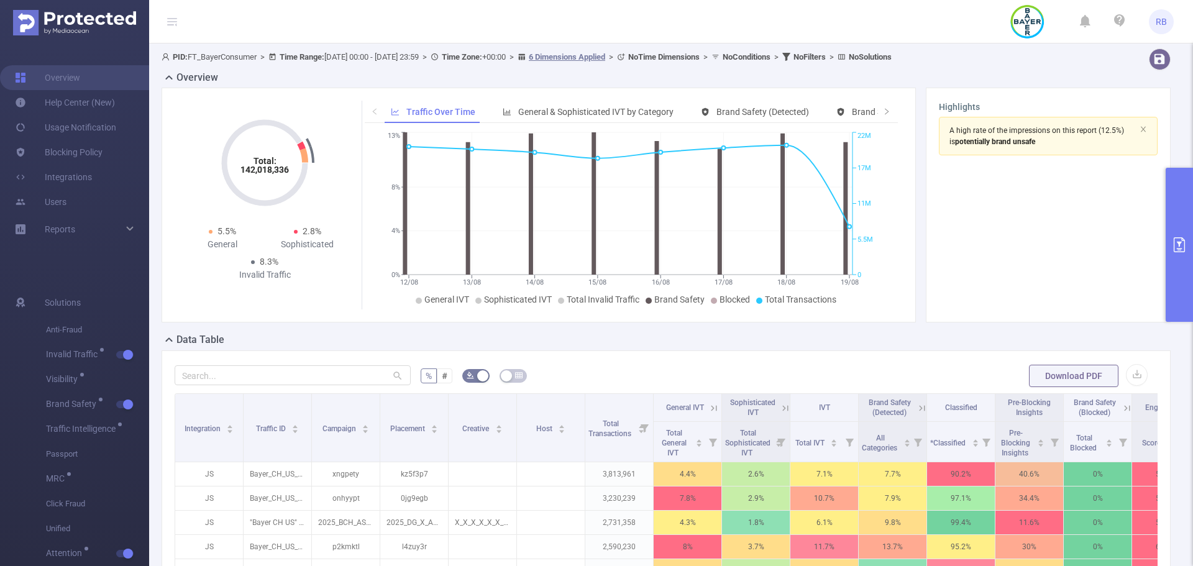
click at [829, 349] on div "Data Table" at bounding box center [670, 340] width 1019 height 17
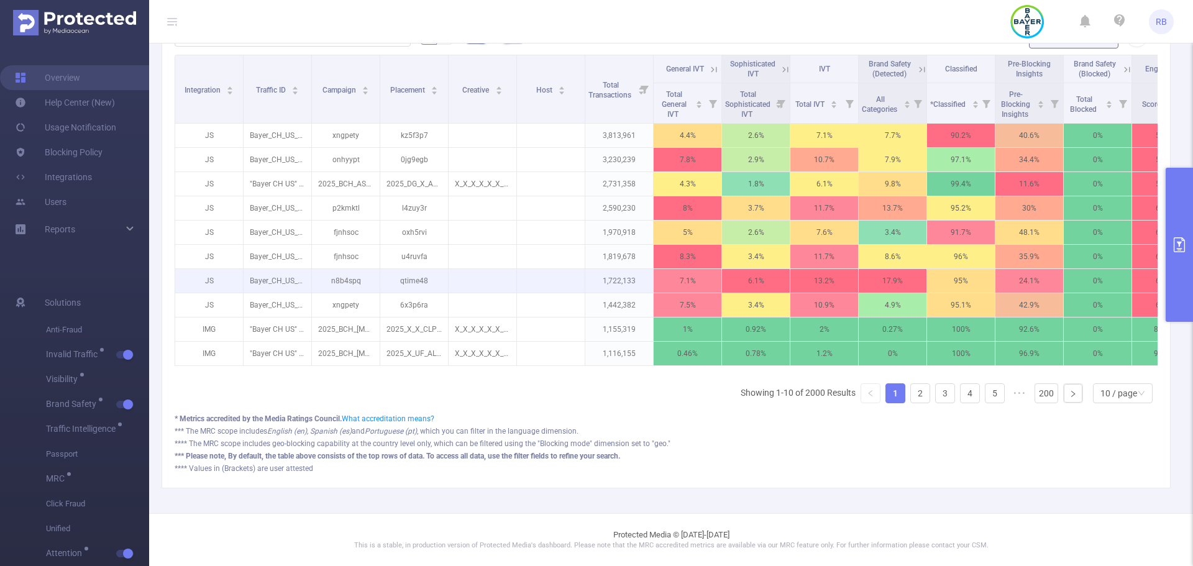
scroll to position [348, 0]
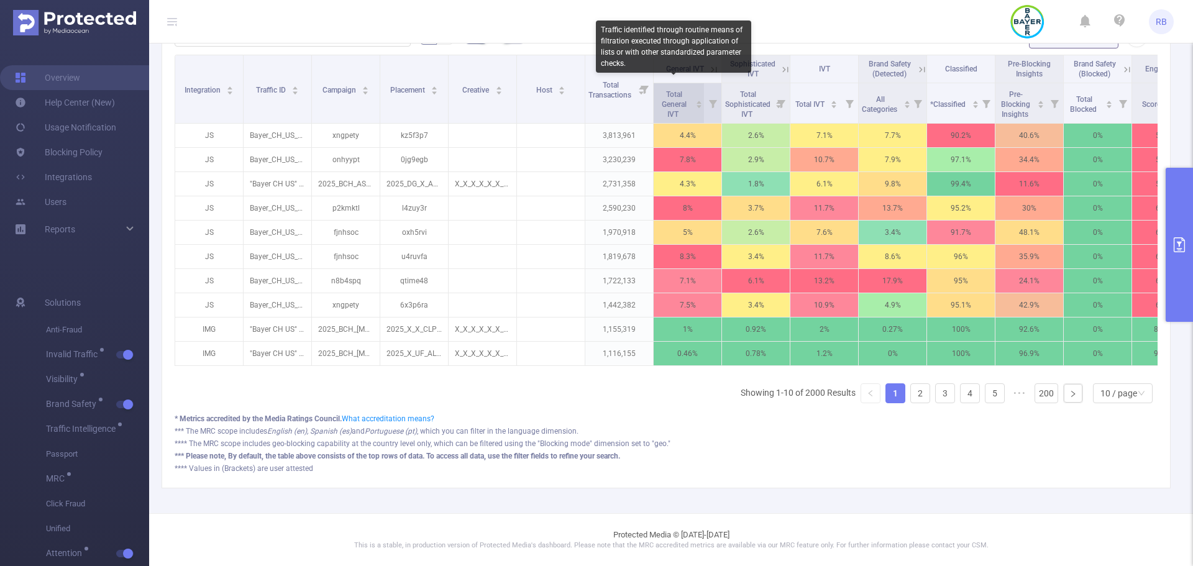
click at [676, 94] on span "Total General IVT" at bounding box center [673, 104] width 25 height 29
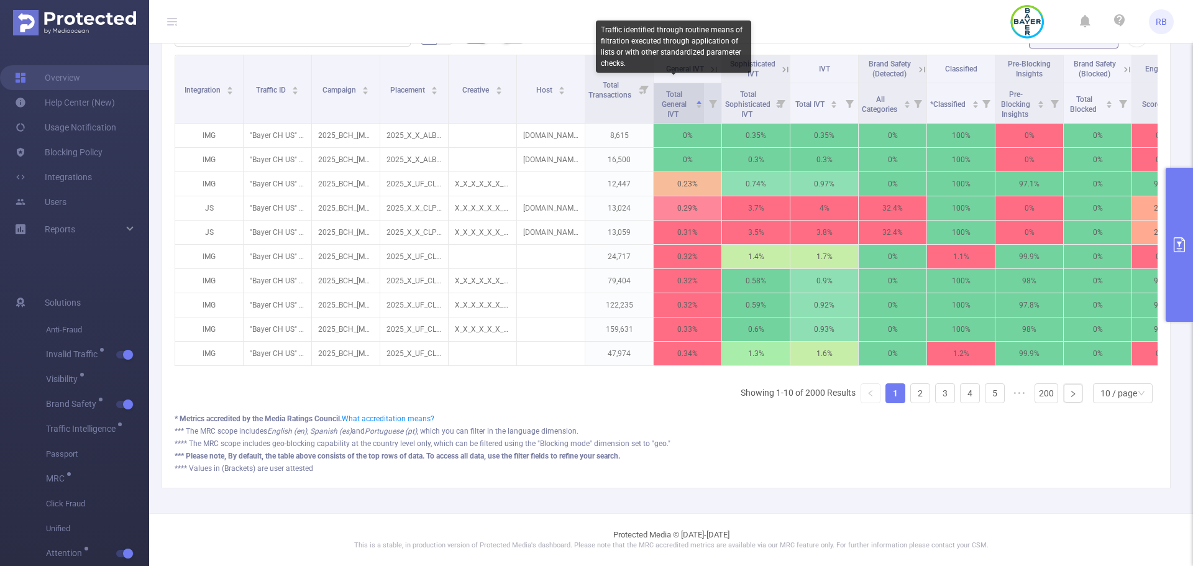
click at [676, 94] on span "Total General IVT" at bounding box center [673, 104] width 25 height 29
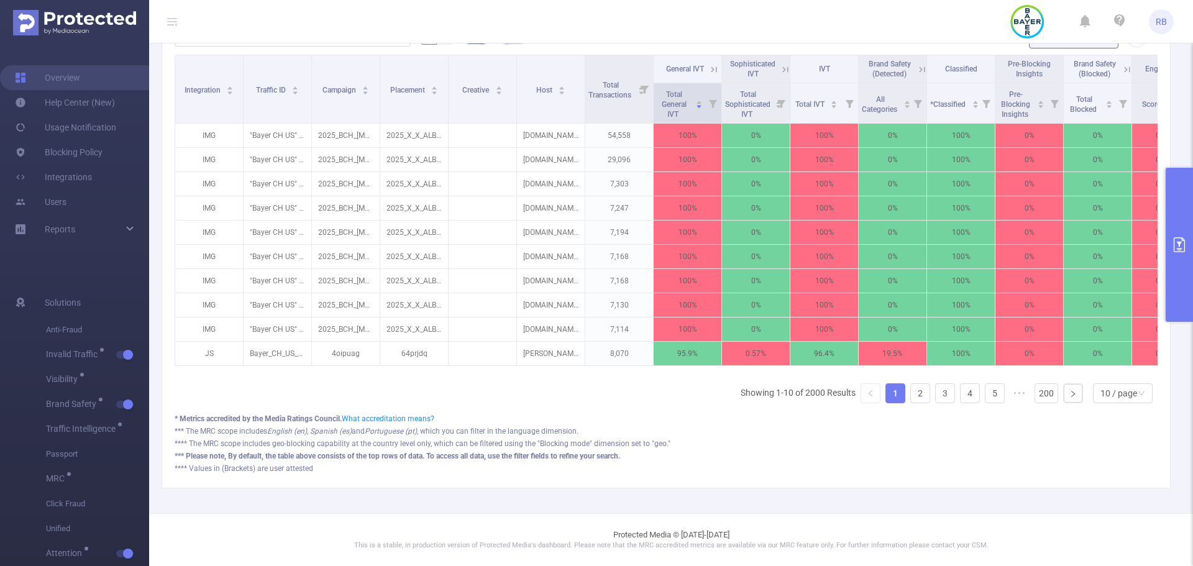
click at [709, 89] on icon at bounding box center [712, 103] width 17 height 40
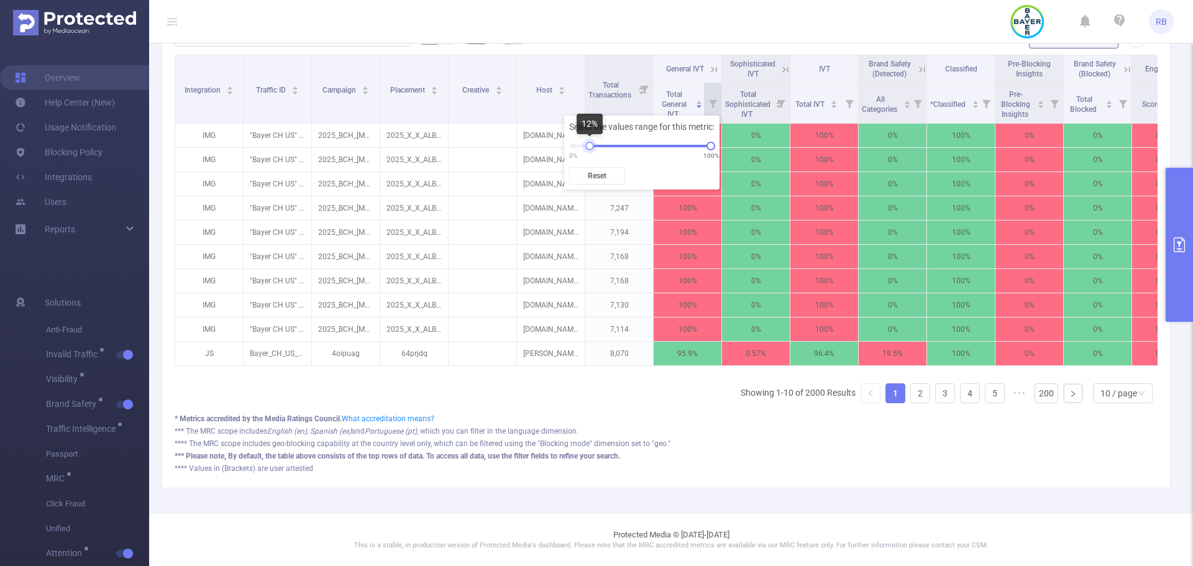
click at [589, 146] on div "0% 100%" at bounding box center [642, 145] width 138 height 7
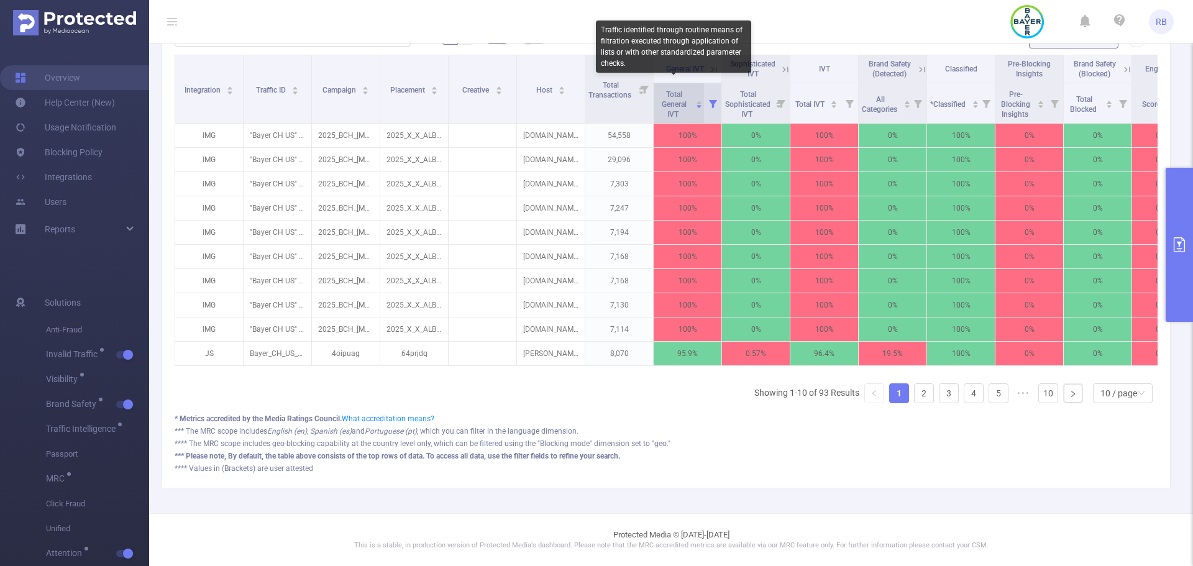
click at [677, 94] on span "Total General IVT" at bounding box center [673, 104] width 25 height 29
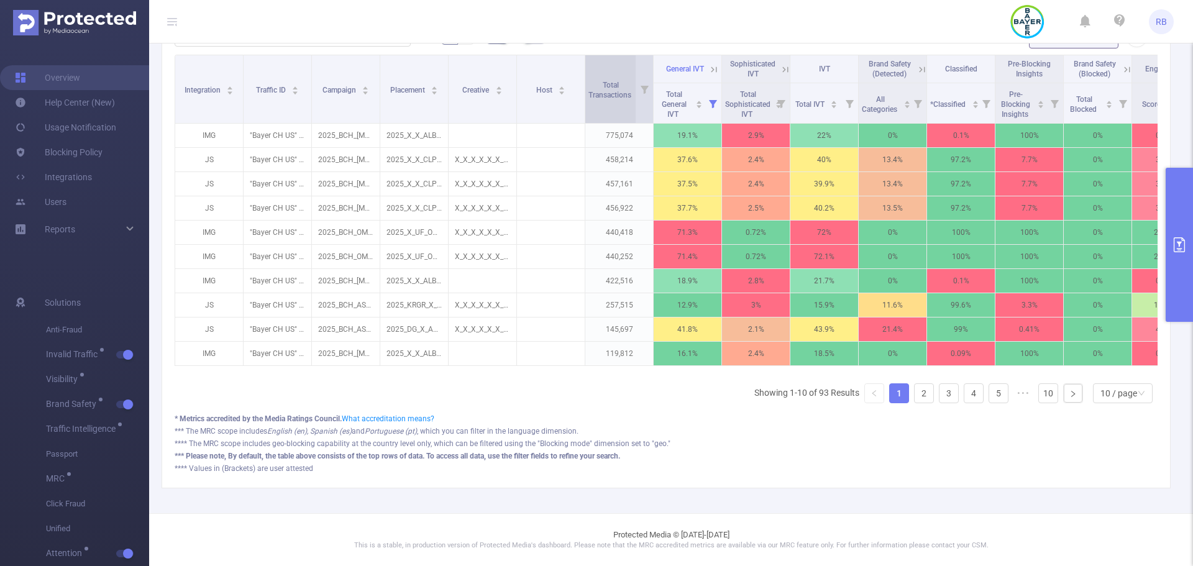
click at [618, 98] on div "Total Transactions" at bounding box center [616, 89] width 57 height 22
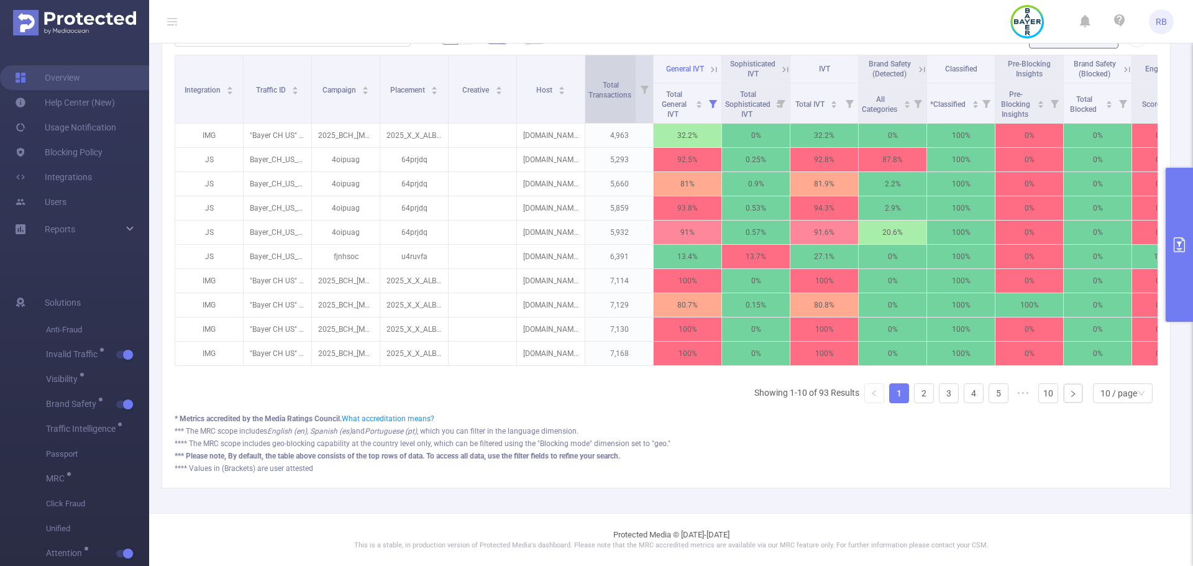
click at [618, 97] on div "Total Transactions" at bounding box center [616, 89] width 57 height 22
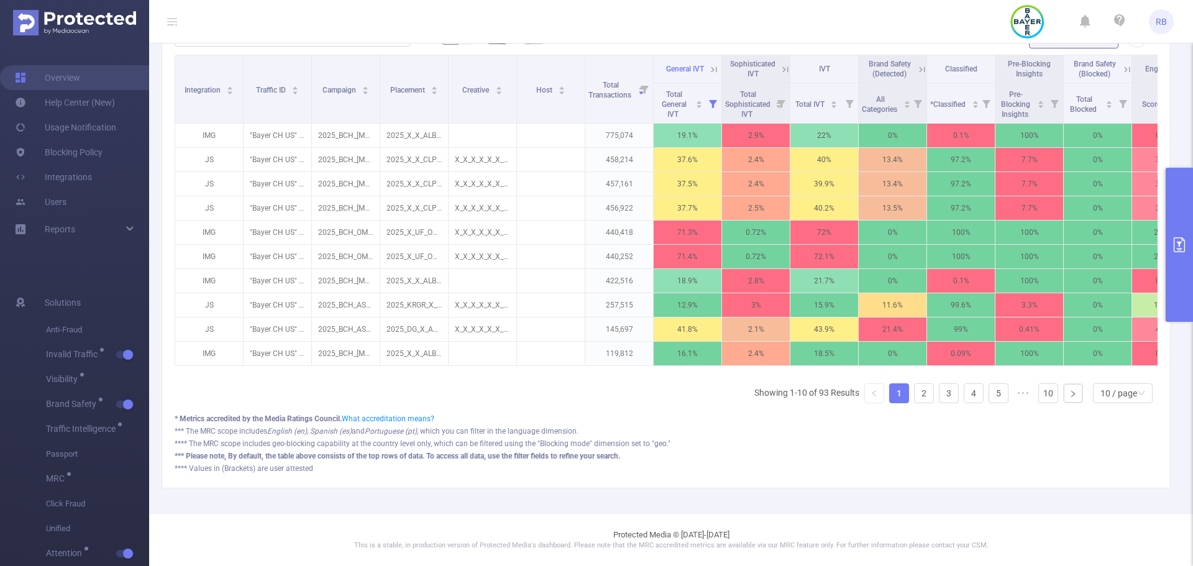
click at [712, 66] on icon at bounding box center [714, 69] width 6 height 6
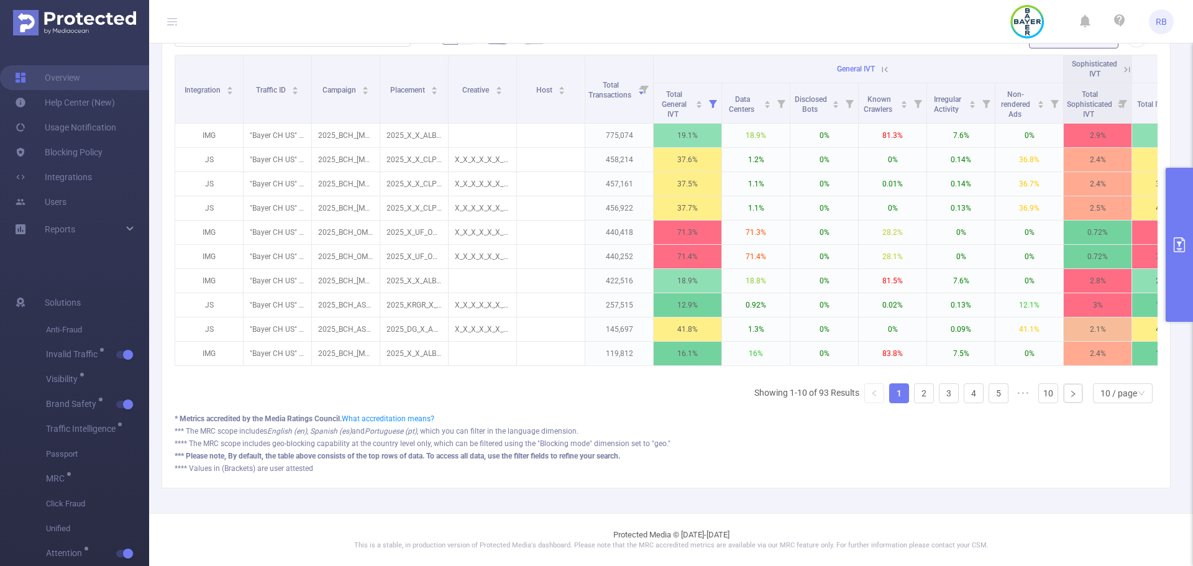
drag, startPoint x: 717, startPoint y: 71, endPoint x: 693, endPoint y: 71, distance: 23.6
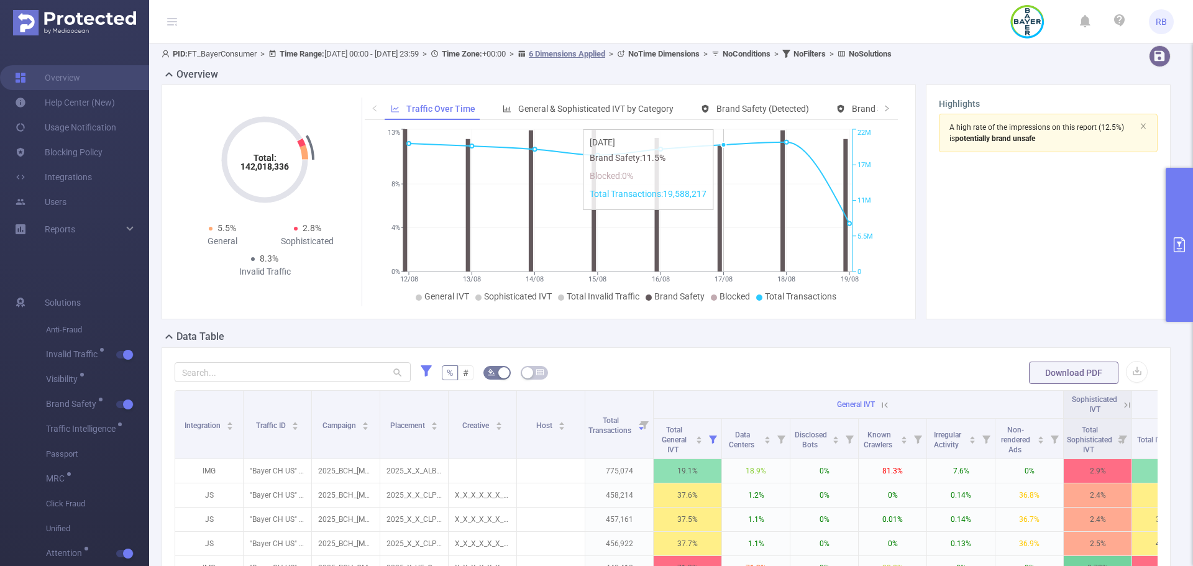
scroll to position [0, 0]
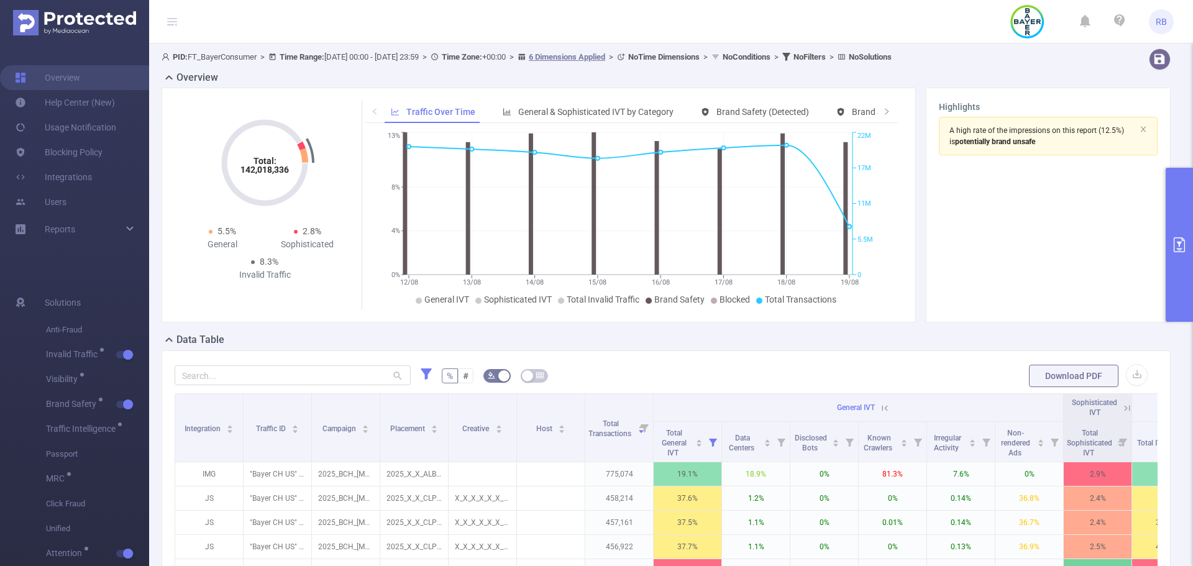
drag, startPoint x: 693, startPoint y: 71, endPoint x: 394, endPoint y: 35, distance: 301.0
click at [394, 35] on header "RB" at bounding box center [596, 21] width 1193 height 43
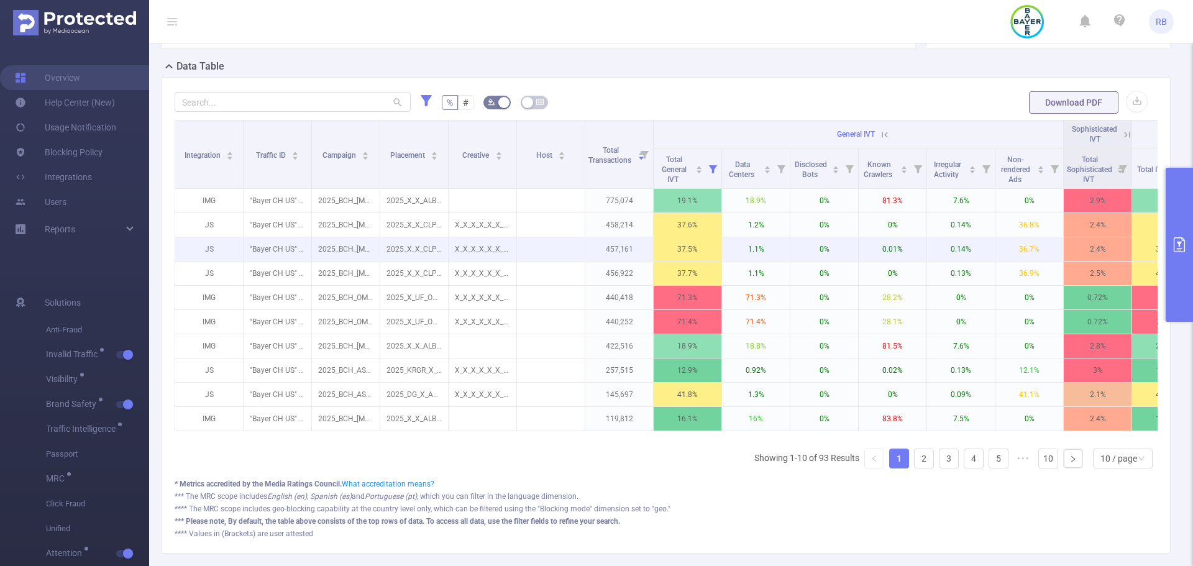
scroll to position [348, 0]
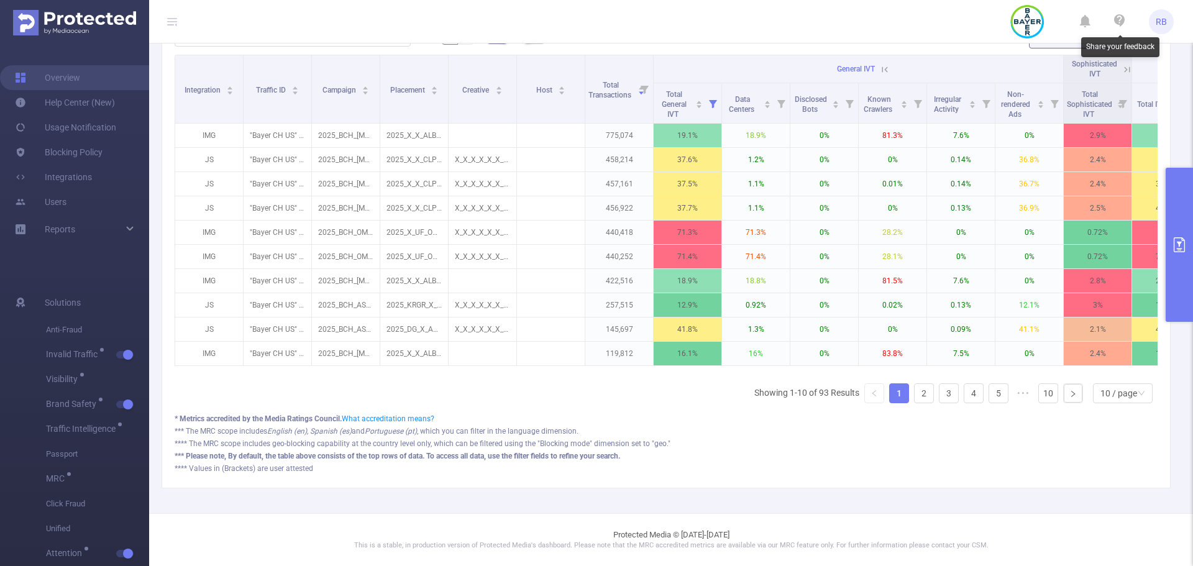
click at [1120, 17] on icon at bounding box center [1119, 20] width 11 height 12
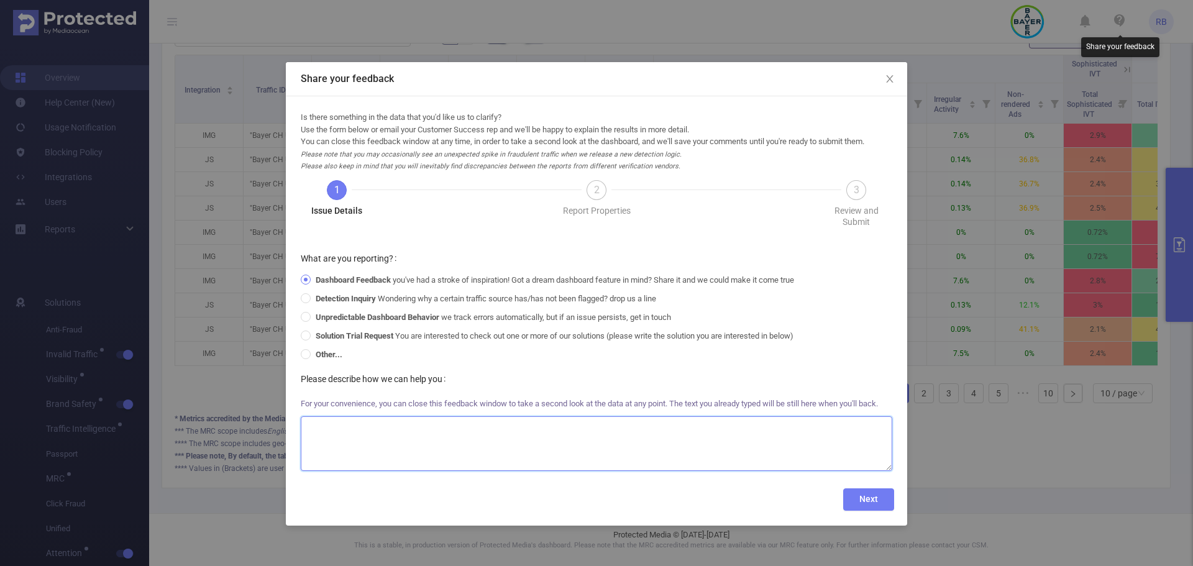
click at [339, 463] on textarea at bounding box center [596, 443] width 591 height 55
click at [885, 76] on icon "icon: close" at bounding box center [889, 79] width 10 height 10
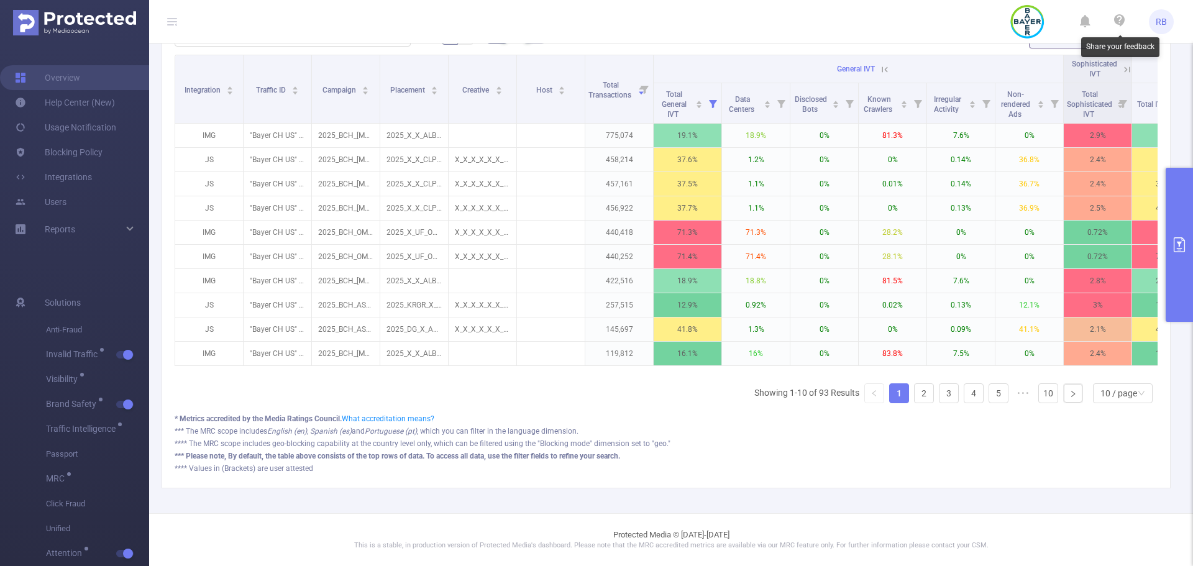
click at [1116, 22] on icon at bounding box center [1119, 20] width 11 height 12
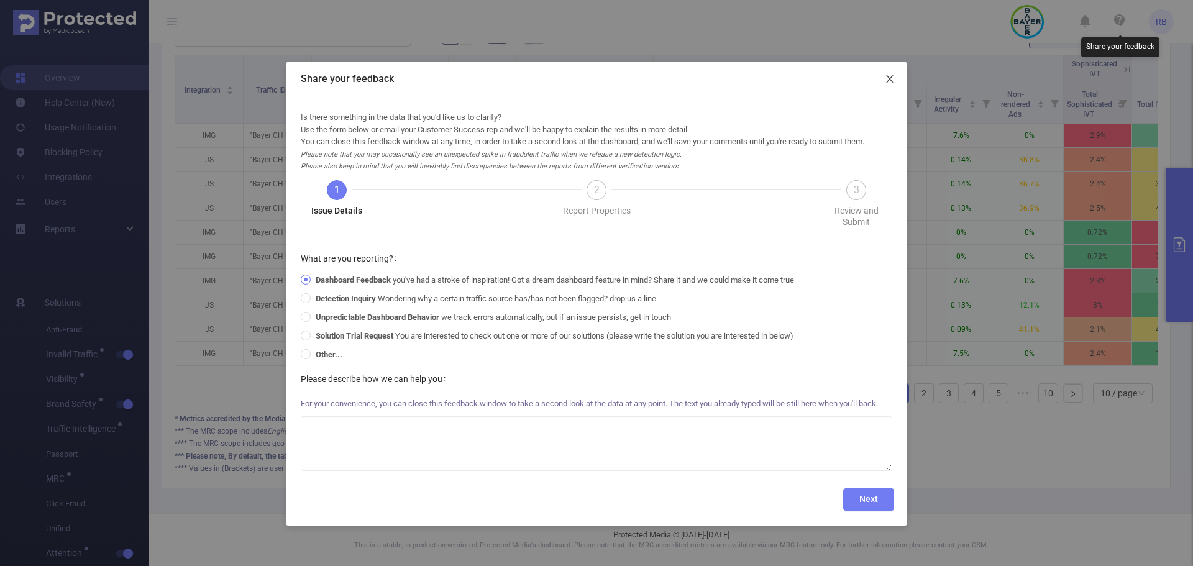
click at [883, 88] on span "Close" at bounding box center [889, 79] width 35 height 35
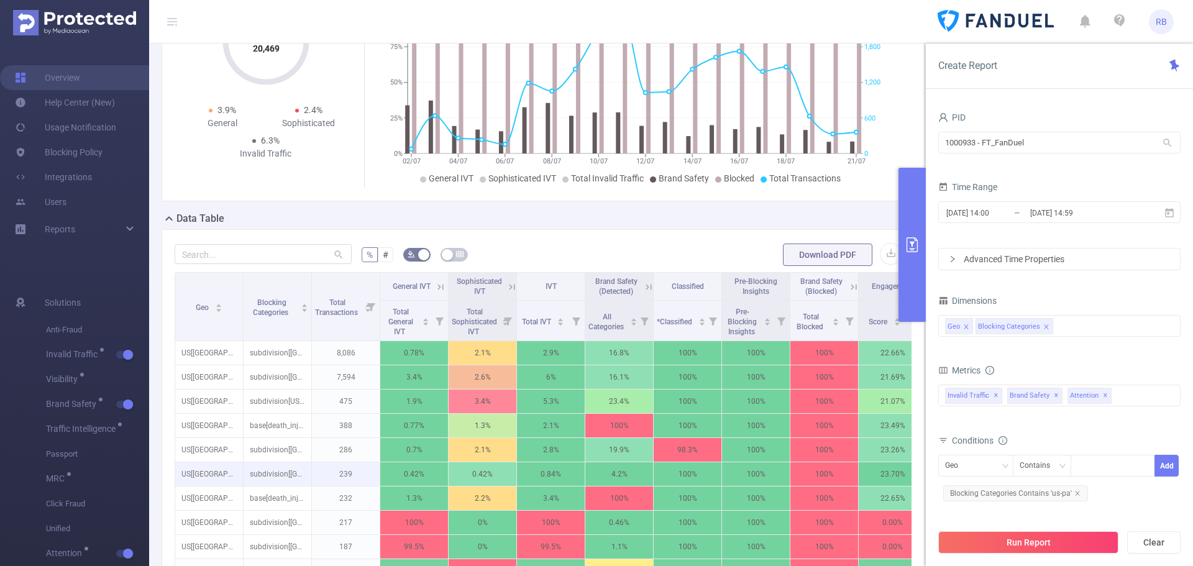
scroll to position [186, 0]
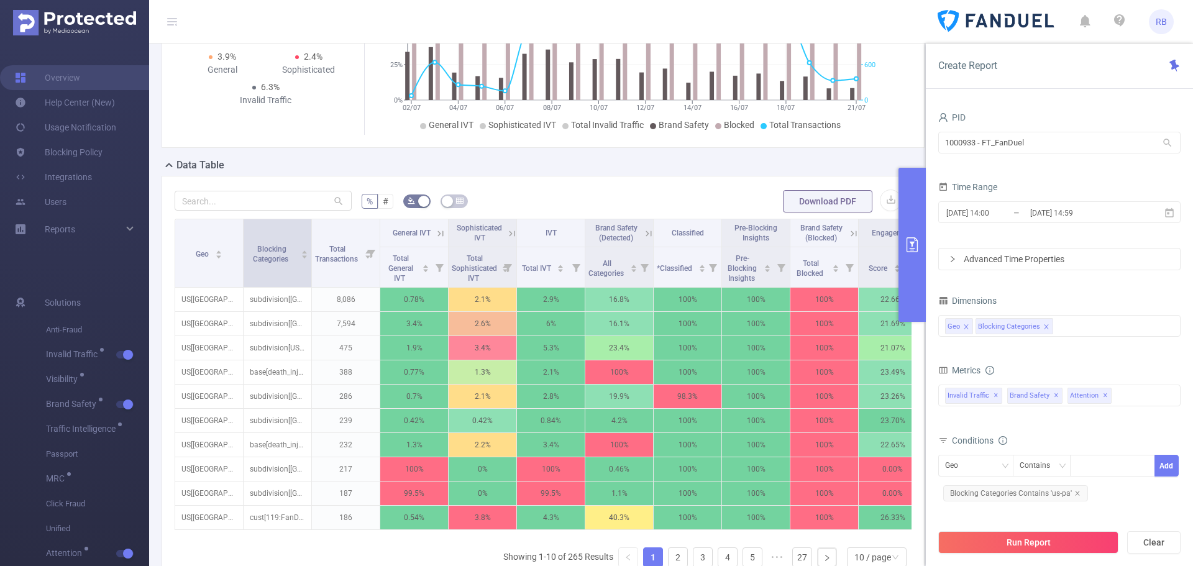
drag, startPoint x: 311, startPoint y: 270, endPoint x: 321, endPoint y: 274, distance: 10.6
click at [314, 274] on span at bounding box center [311, 253] width 6 height 68
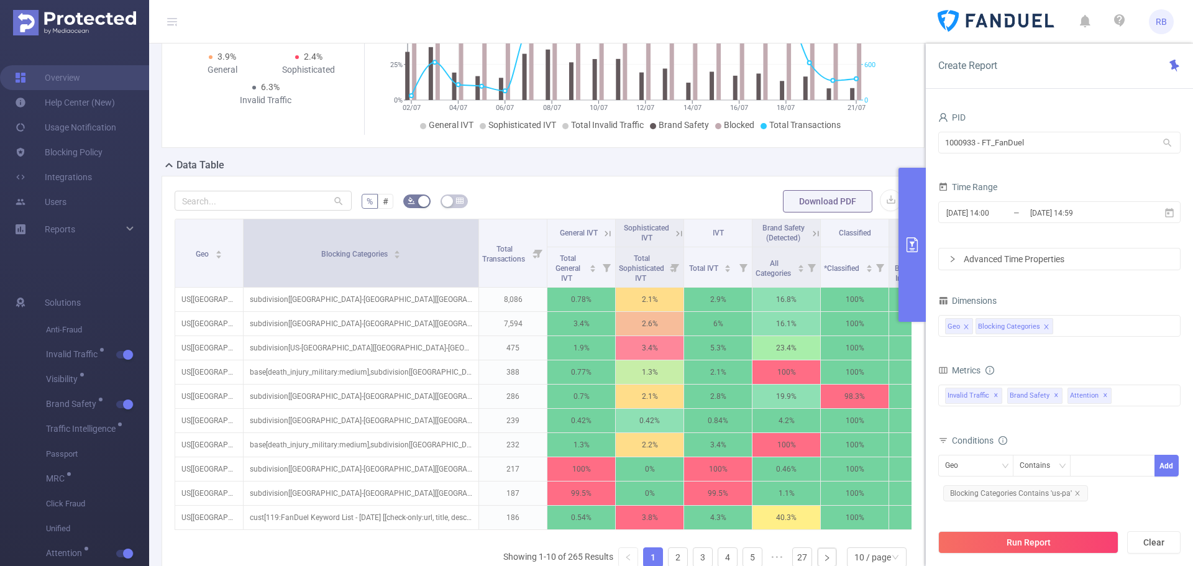
drag, startPoint x: 320, startPoint y: 272, endPoint x: 477, endPoint y: 277, distance: 156.6
click at [477, 277] on span at bounding box center [478, 253] width 6 height 68
